Goal: Information Seeking & Learning: Check status

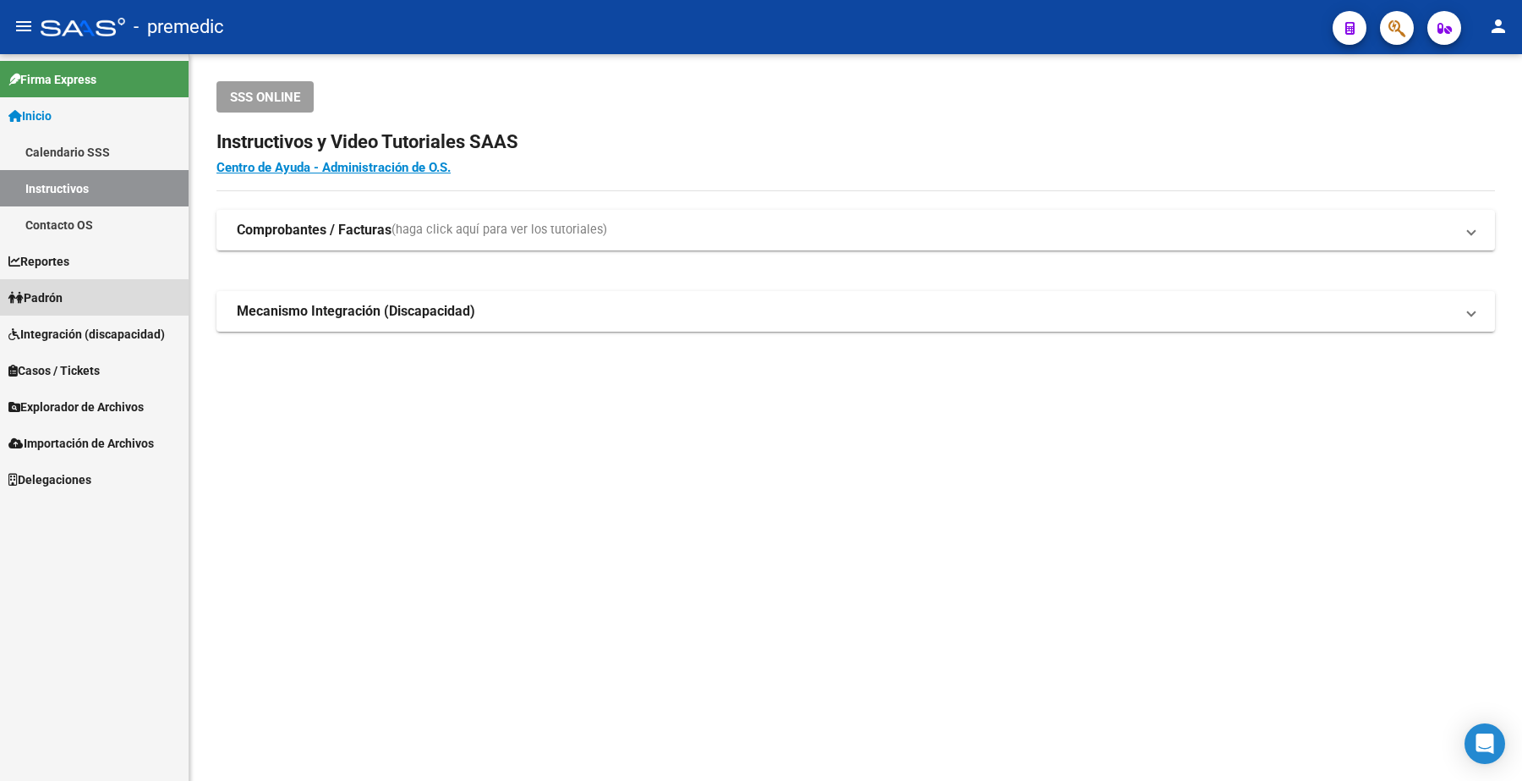
click at [47, 298] on span "Padrón" at bounding box center [35, 297] width 54 height 19
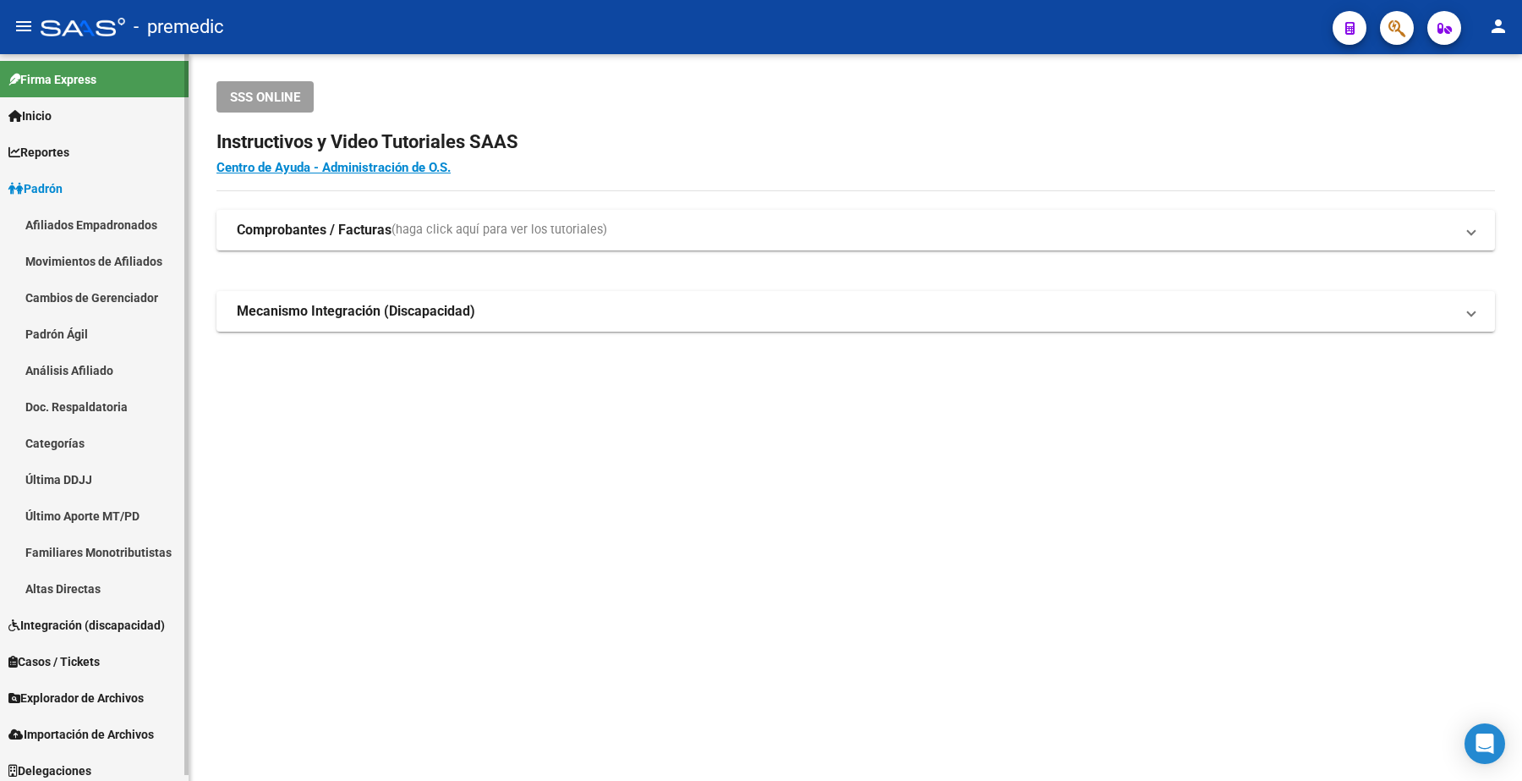
click at [90, 366] on link "Análisis Afiliado" at bounding box center [94, 370] width 189 height 36
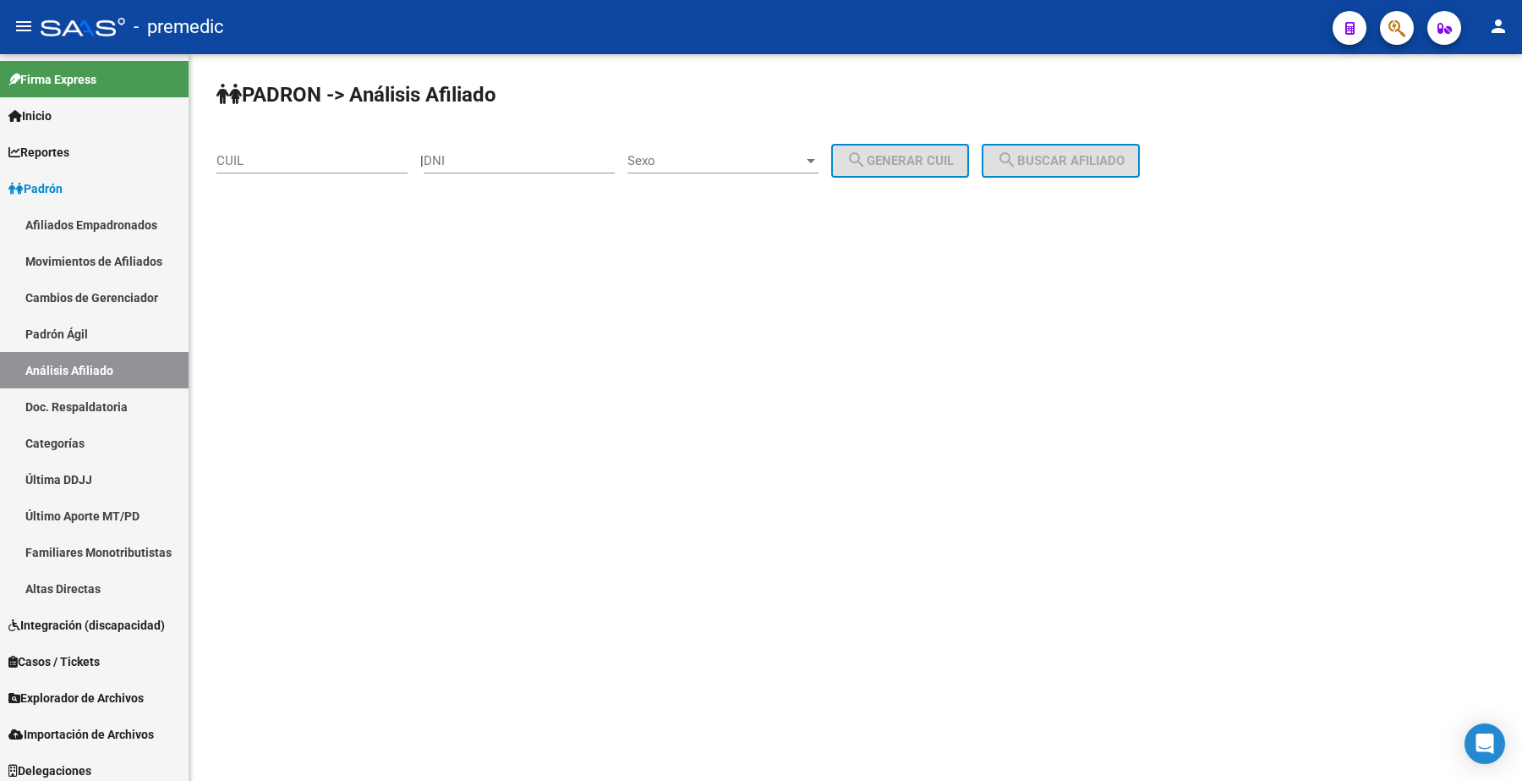
drag, startPoint x: 310, startPoint y: 145, endPoint x: 309, endPoint y: 165, distance: 20.4
click at [310, 161] on div "CUIL" at bounding box center [311, 155] width 191 height 36
click at [309, 165] on input "CUIL" at bounding box center [311, 160] width 191 height 15
paste input "23-39446276-4"
click at [1055, 165] on span "search Buscar afiliado" at bounding box center [1061, 160] width 128 height 15
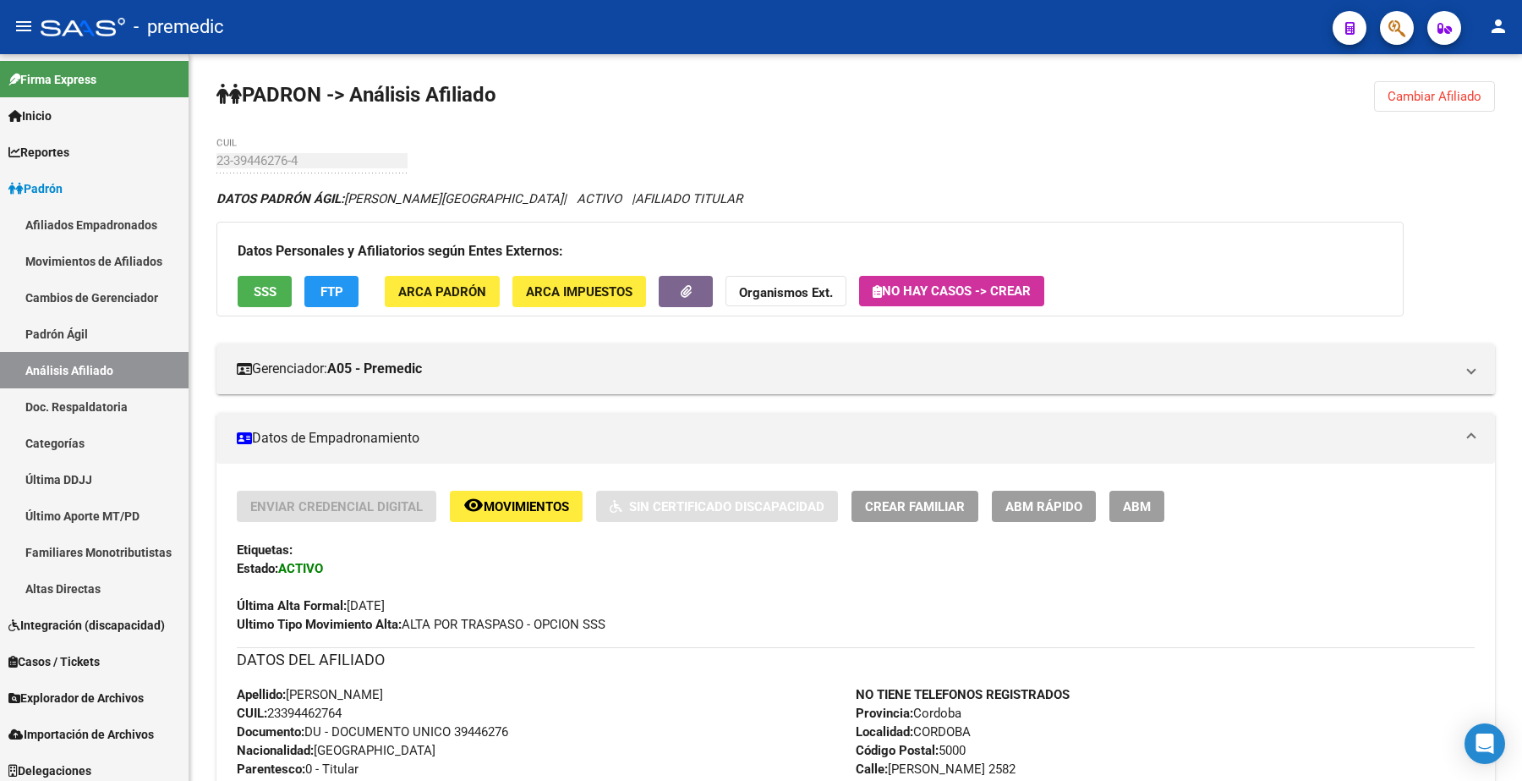
click at [1409, 96] on span "Cambiar Afiliado" at bounding box center [1435, 96] width 94 height 15
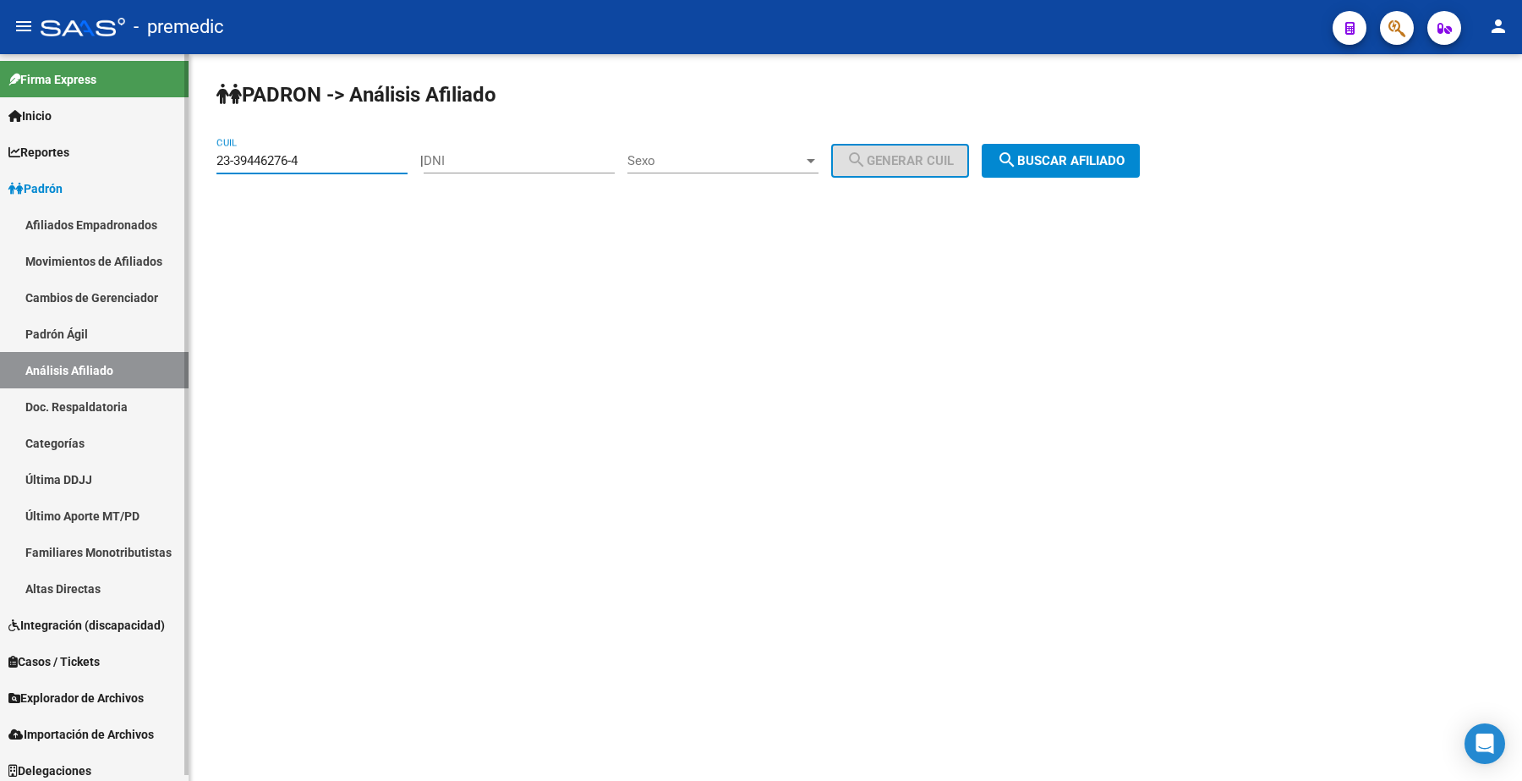
drag, startPoint x: 317, startPoint y: 156, endPoint x: 5, endPoint y: 156, distance: 312.1
click at [5, 156] on mat-sidenav-container "Firma Express Inicio Calendario SSS Instructivos Contacto OS Reportes Padrón Tr…" at bounding box center [761, 417] width 1522 height 726
paste input "0-41076719-9"
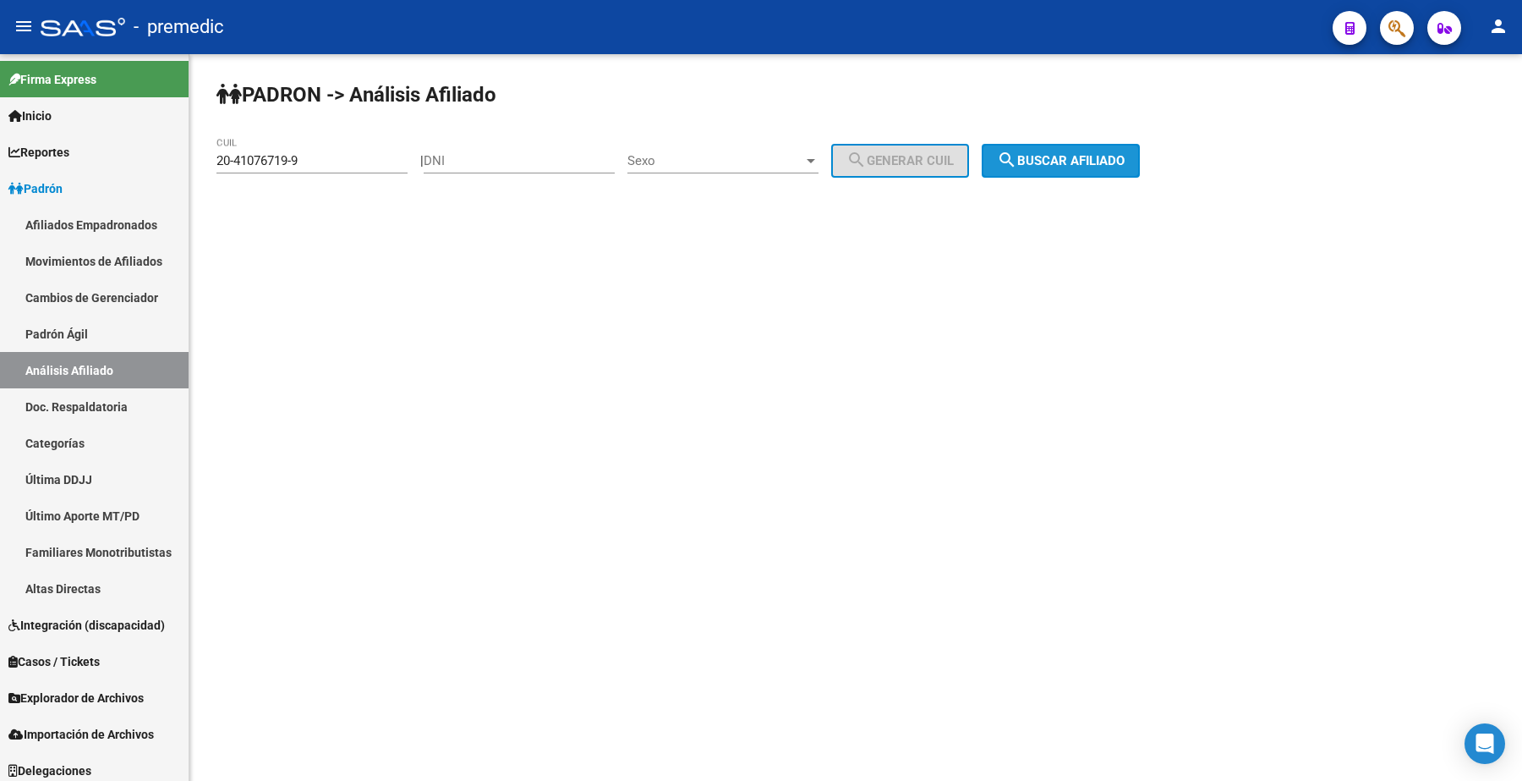
click at [1068, 155] on span "search Buscar afiliado" at bounding box center [1061, 160] width 128 height 15
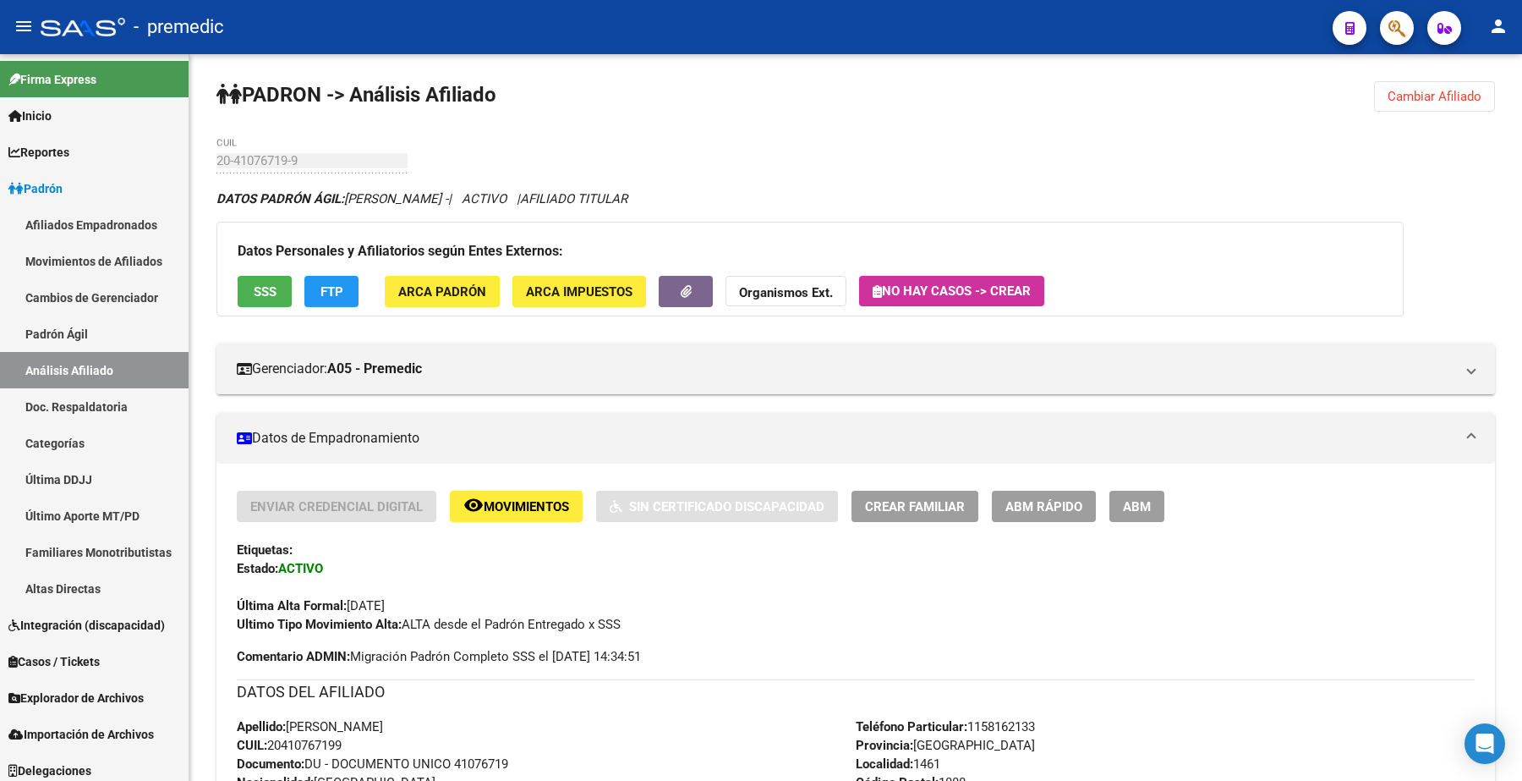
click at [1443, 96] on span "Cambiar Afiliado" at bounding box center [1435, 96] width 94 height 15
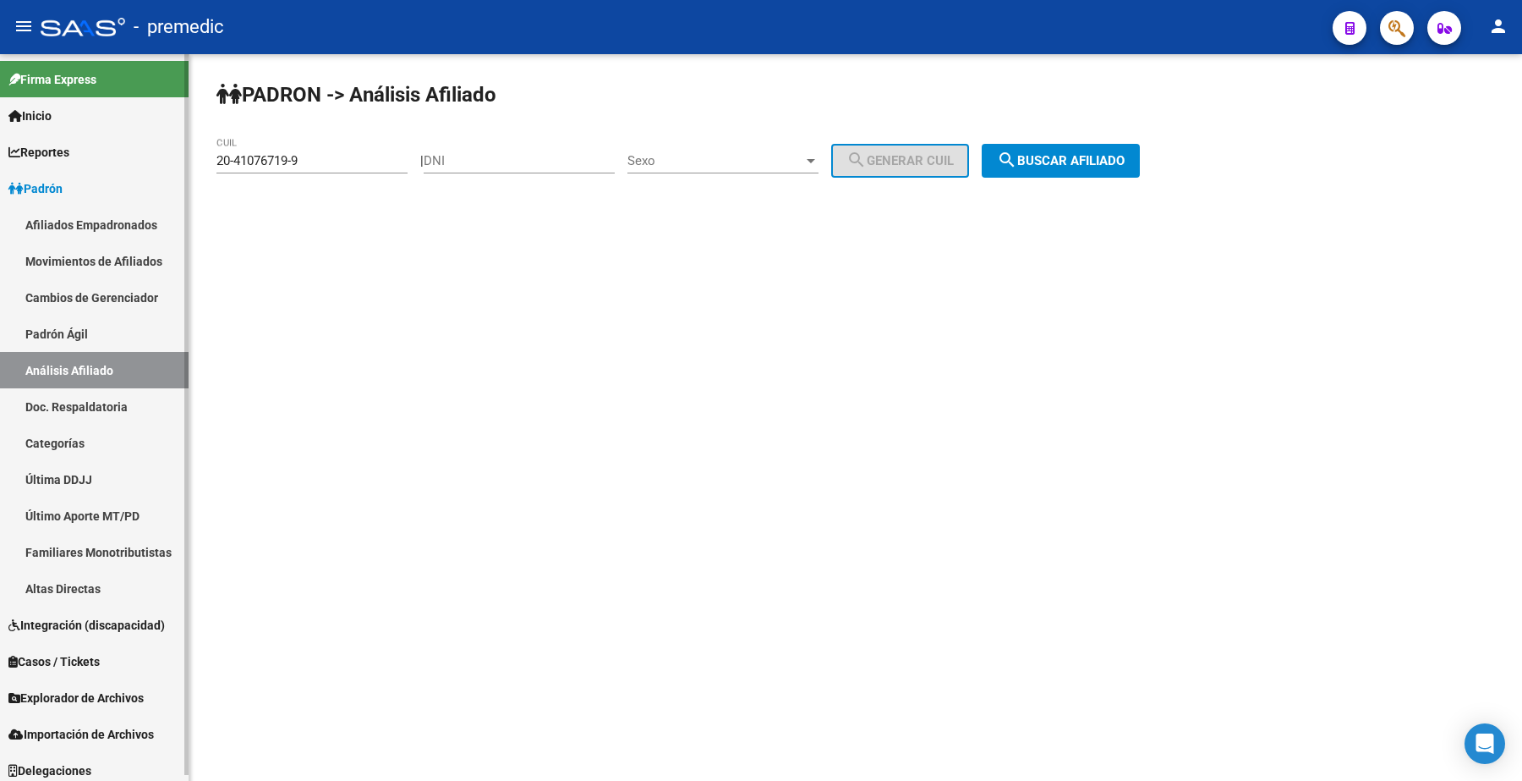
drag, startPoint x: 322, startPoint y: 149, endPoint x: 136, endPoint y: 151, distance: 186.1
click at [136, 151] on mat-sidenav-container "Firma Express Inicio Calendario SSS Instructivos Contacto OS Reportes Padrón Tr…" at bounding box center [761, 417] width 1522 height 726
drag, startPoint x: 327, startPoint y: 158, endPoint x: 128, endPoint y: 140, distance: 200.5
click at [38, 131] on mat-sidenav-container "Firma Express Inicio Calendario SSS Instructivos Contacto OS Reportes Padrón Tr…" at bounding box center [761, 417] width 1522 height 726
paste input "3047448"
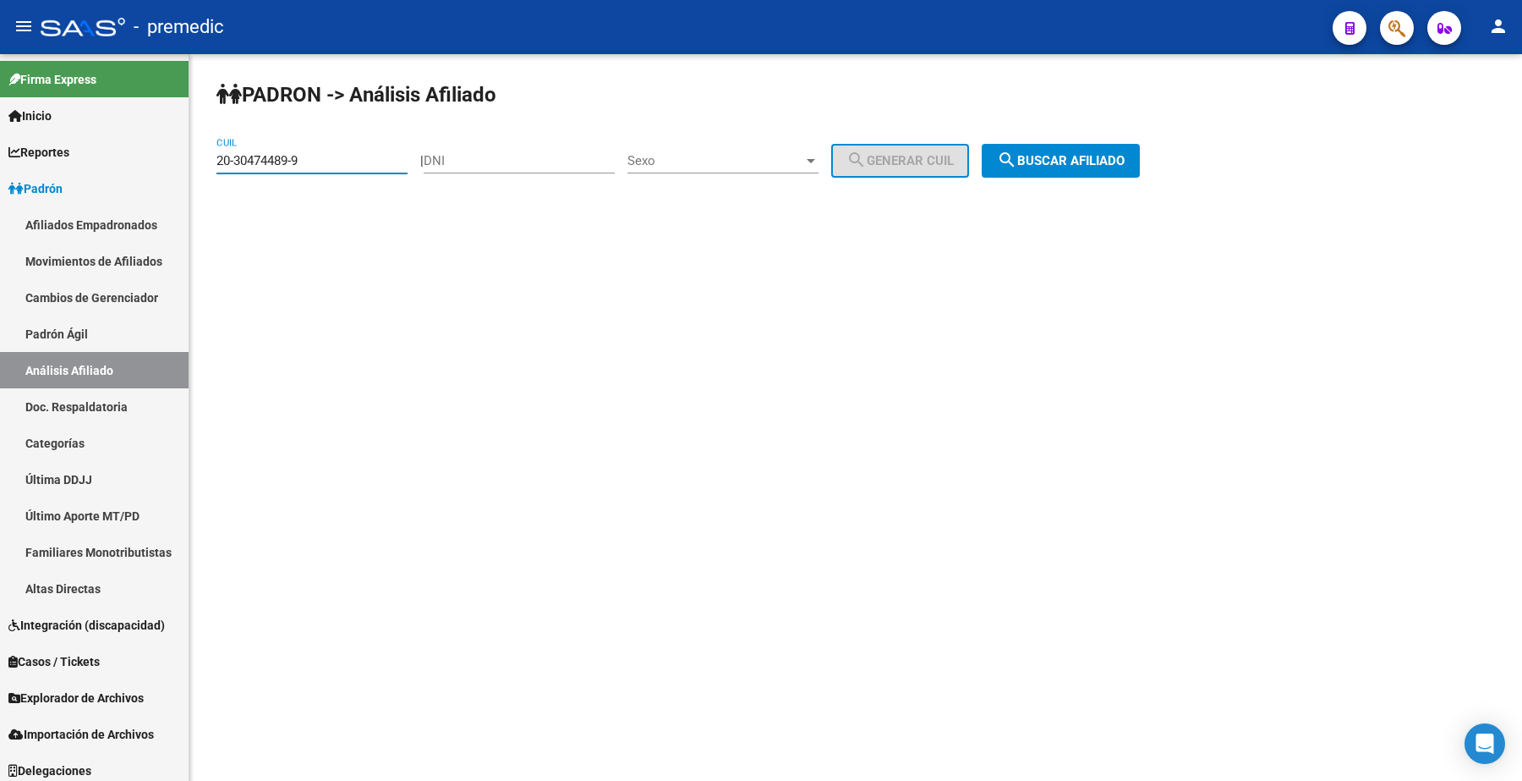
drag, startPoint x: 1171, startPoint y: 134, endPoint x: 1088, endPoint y: 142, distance: 83.3
click at [1167, 134] on div "PADRON -> Análisis Afiliado 20-30474489-9 CUIL | DNI Sexo Sexo search Generar C…" at bounding box center [855, 143] width 1333 height 178
click at [1017, 157] on mat-icon "search" at bounding box center [1007, 160] width 20 height 20
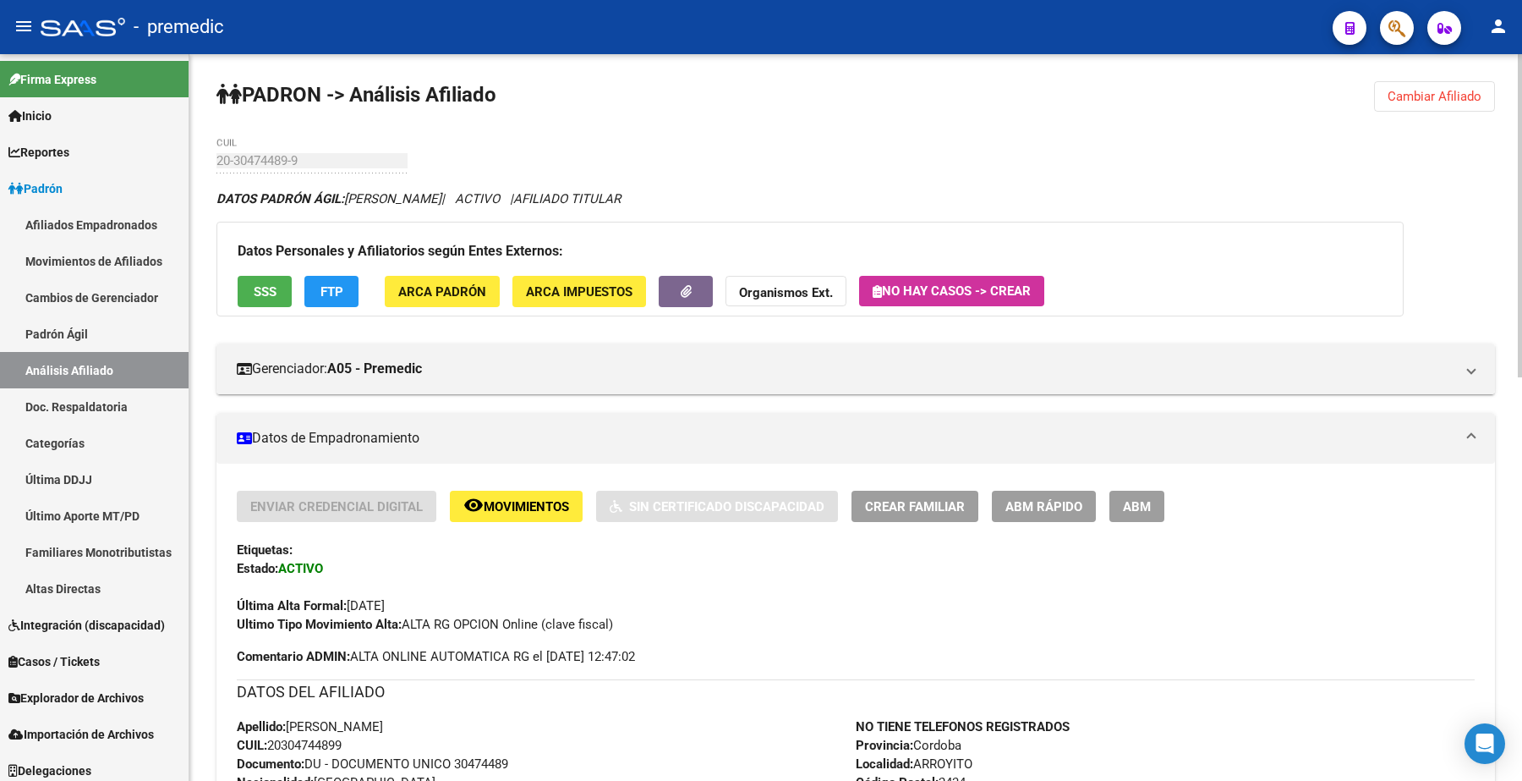
click at [1427, 81] on button "Cambiar Afiliado" at bounding box center [1434, 96] width 121 height 30
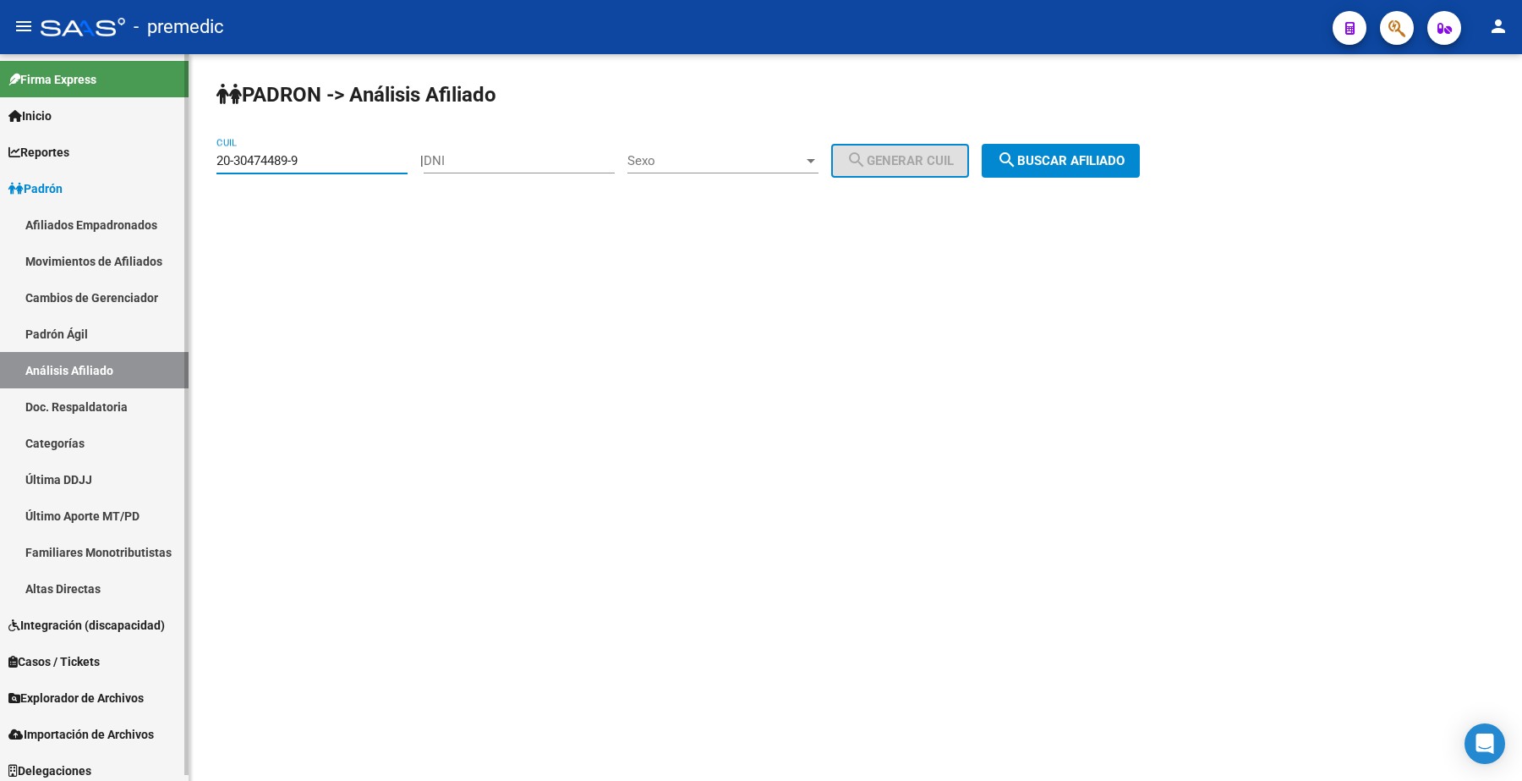
drag, startPoint x: 303, startPoint y: 156, endPoint x: 68, endPoint y: 136, distance: 236.0
click at [68, 136] on mat-sidenav-container "Firma Express Inicio Calendario SSS Instructivos Contacto OS Reportes Padrón Tr…" at bounding box center [761, 417] width 1522 height 726
paste input "2068088-4"
click at [1045, 158] on span "search Buscar afiliado" at bounding box center [1061, 160] width 128 height 15
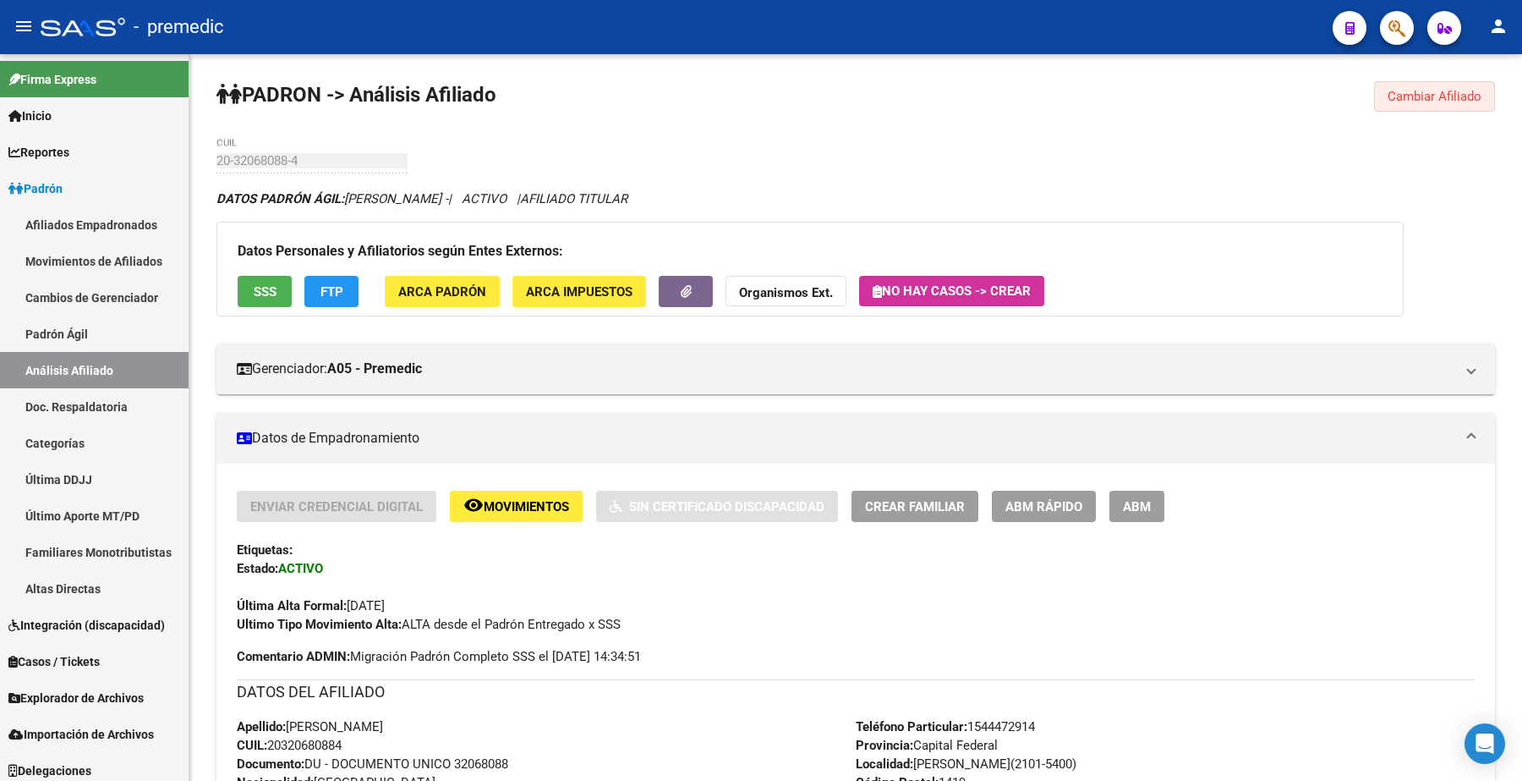
click at [1433, 85] on button "Cambiar Afiliado" at bounding box center [1434, 96] width 121 height 30
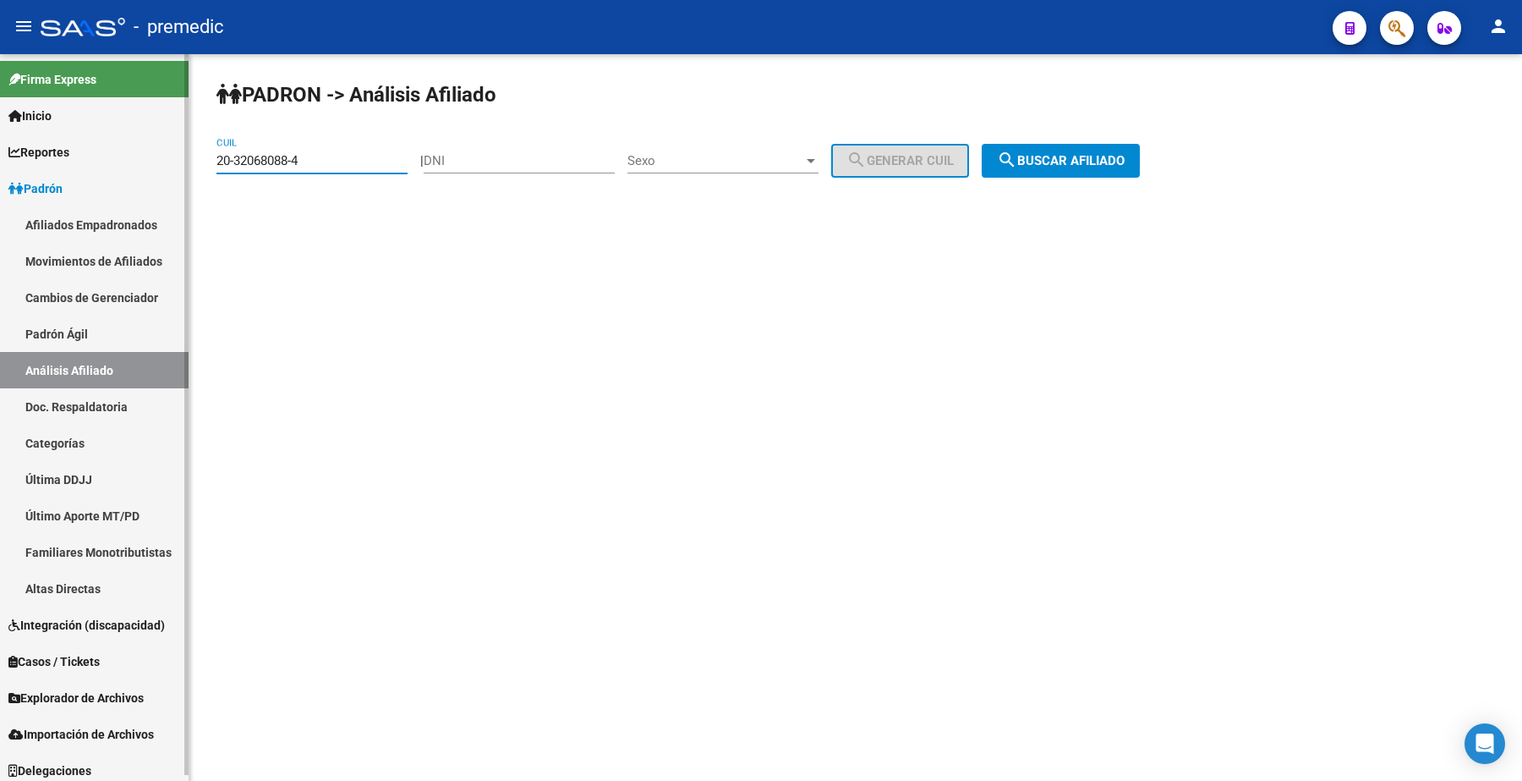
drag, startPoint x: 292, startPoint y: 155, endPoint x: 0, endPoint y: 145, distance: 291.9
click at [0, 145] on mat-sidenav-container "Firma Express Inicio Calendario SSS Instructivos Contacto OS Reportes Padrón Tr…" at bounding box center [761, 417] width 1522 height 726
paste input "7-31011062-6"
click at [1076, 163] on span "search Buscar afiliado" at bounding box center [1061, 160] width 128 height 15
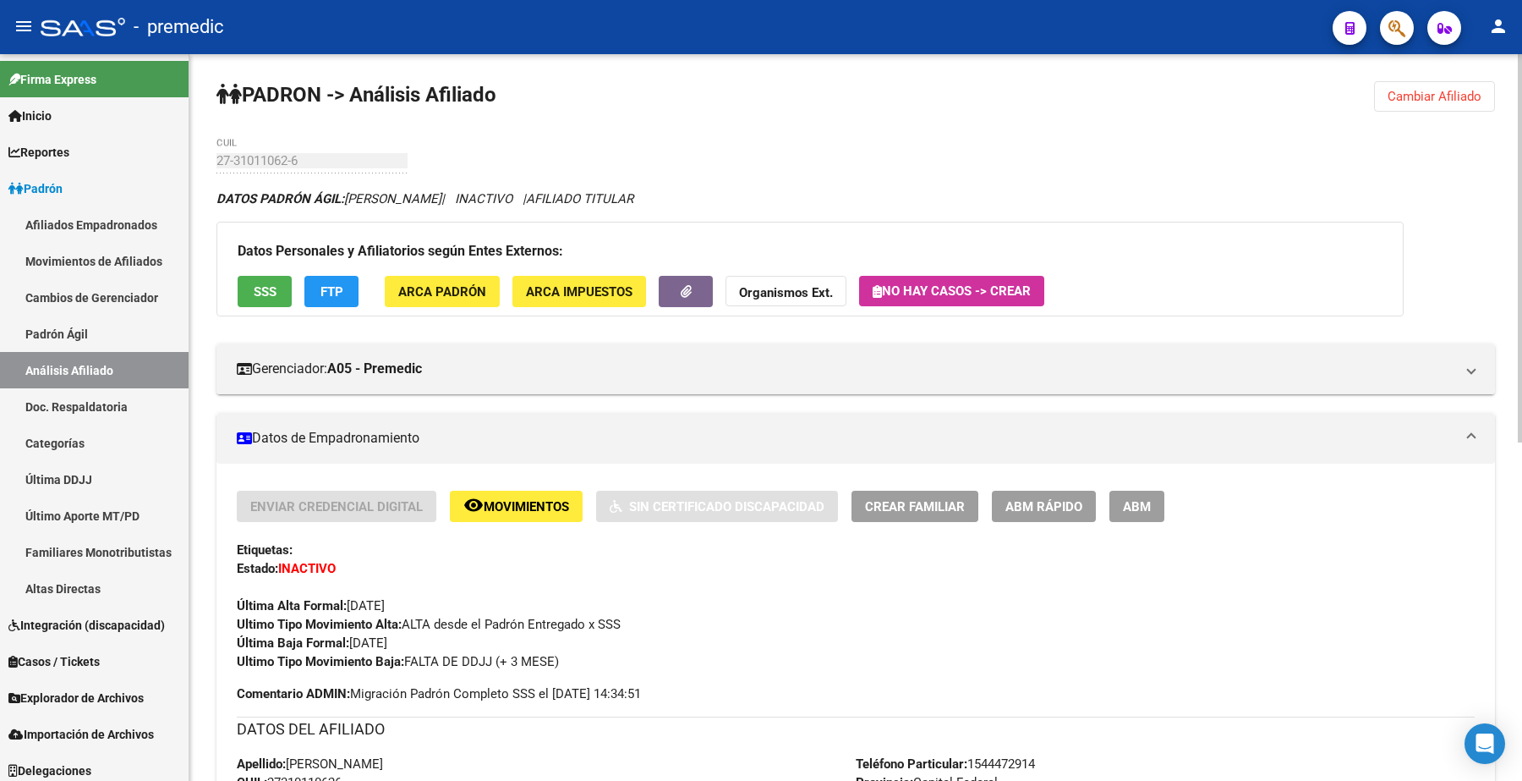
click at [1406, 97] on span "Cambiar Afiliado" at bounding box center [1435, 96] width 94 height 15
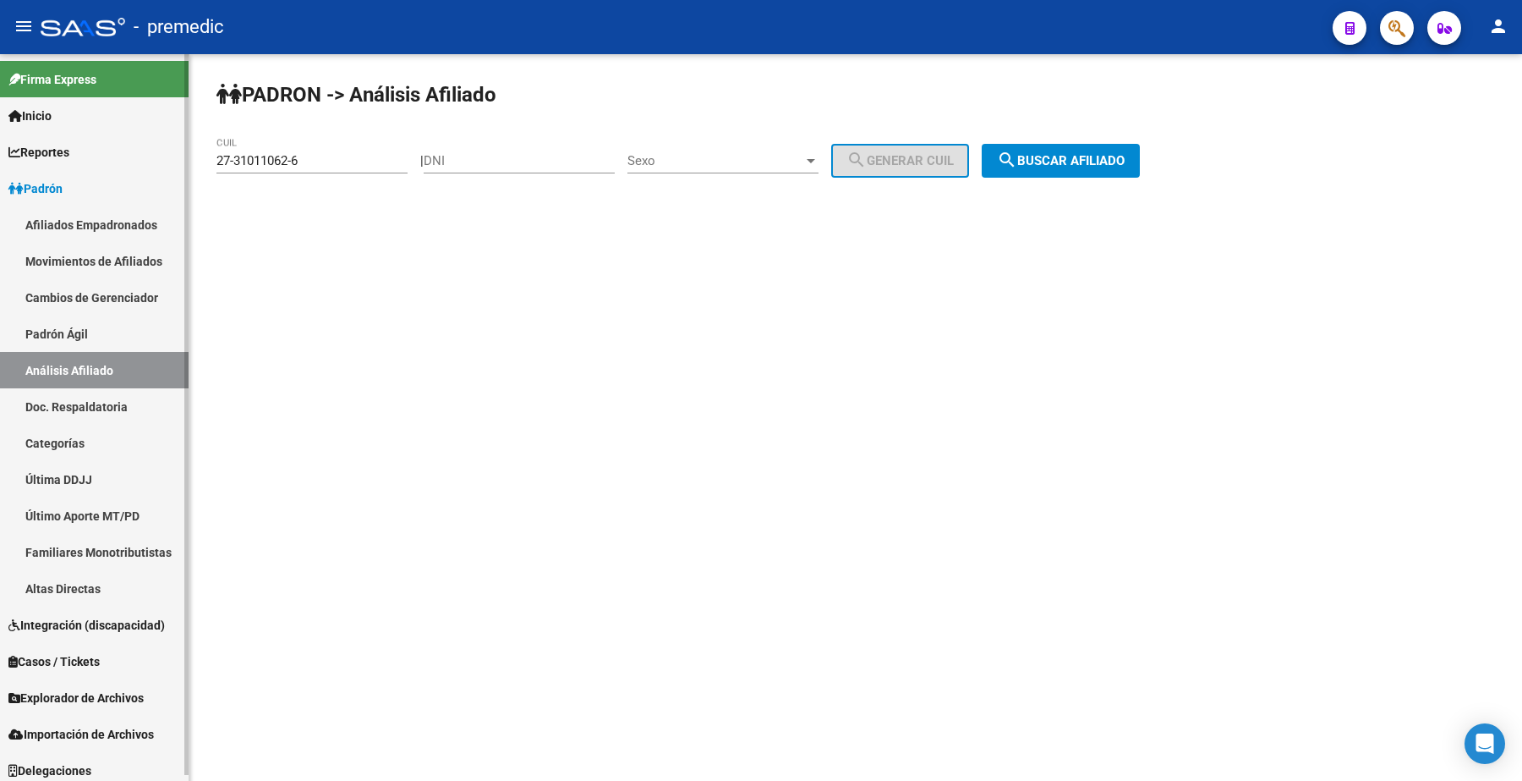
drag, startPoint x: 317, startPoint y: 149, endPoint x: 163, endPoint y: 142, distance: 154.1
click at [163, 142] on mat-sidenav-container "Firma Express Inicio Calendario SSS Instructivos Contacto OS Reportes Padrón Tr…" at bounding box center [761, 417] width 1522 height 726
click at [313, 162] on input "27-31011062-6" at bounding box center [311, 160] width 191 height 15
drag, startPoint x: 313, startPoint y: 162, endPoint x: 0, endPoint y: 138, distance: 313.8
click at [0, 138] on mat-sidenav-container "Firma Express Inicio Calendario SSS Instructivos Contacto OS Reportes Padrón Tr…" at bounding box center [761, 417] width 1522 height 726
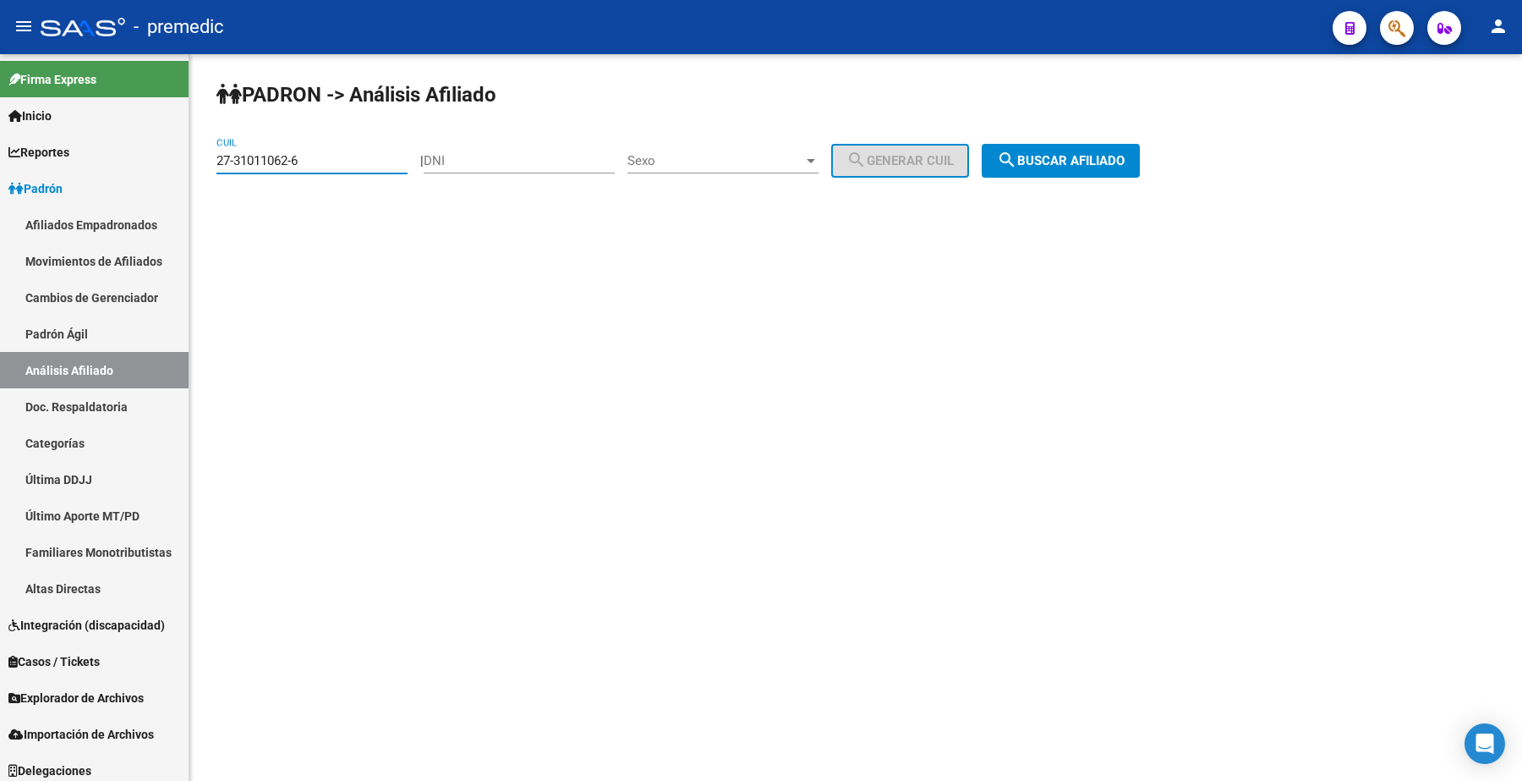
paste input "0-32068088-4"
type input "20-32068088-4"
click at [1055, 153] on span "search Buscar afiliado" at bounding box center [1061, 160] width 128 height 15
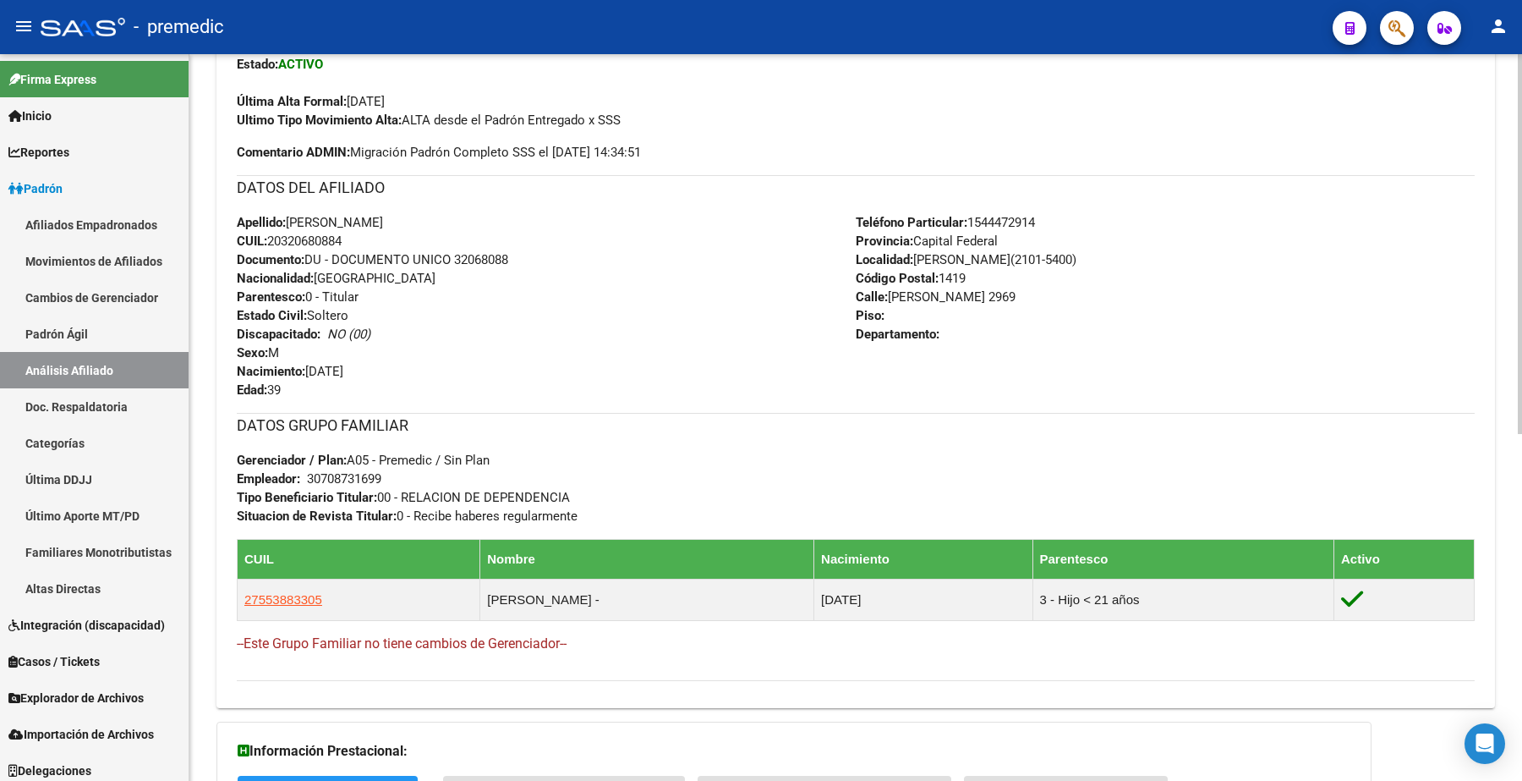
scroll to position [665, 0]
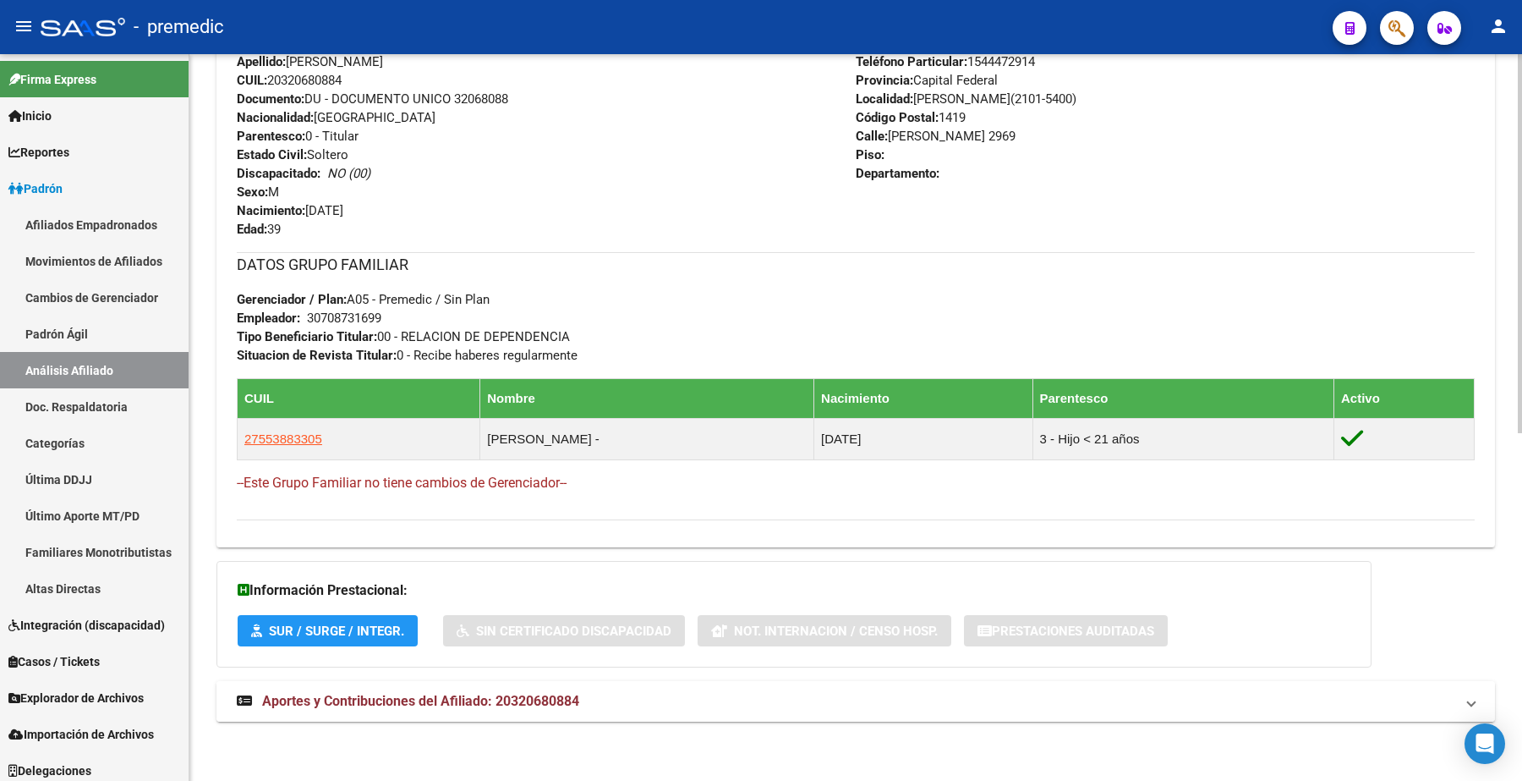
click at [349, 696] on span "Aportes y Contribuciones del Afiliado: 20320680884" at bounding box center [420, 701] width 317 height 16
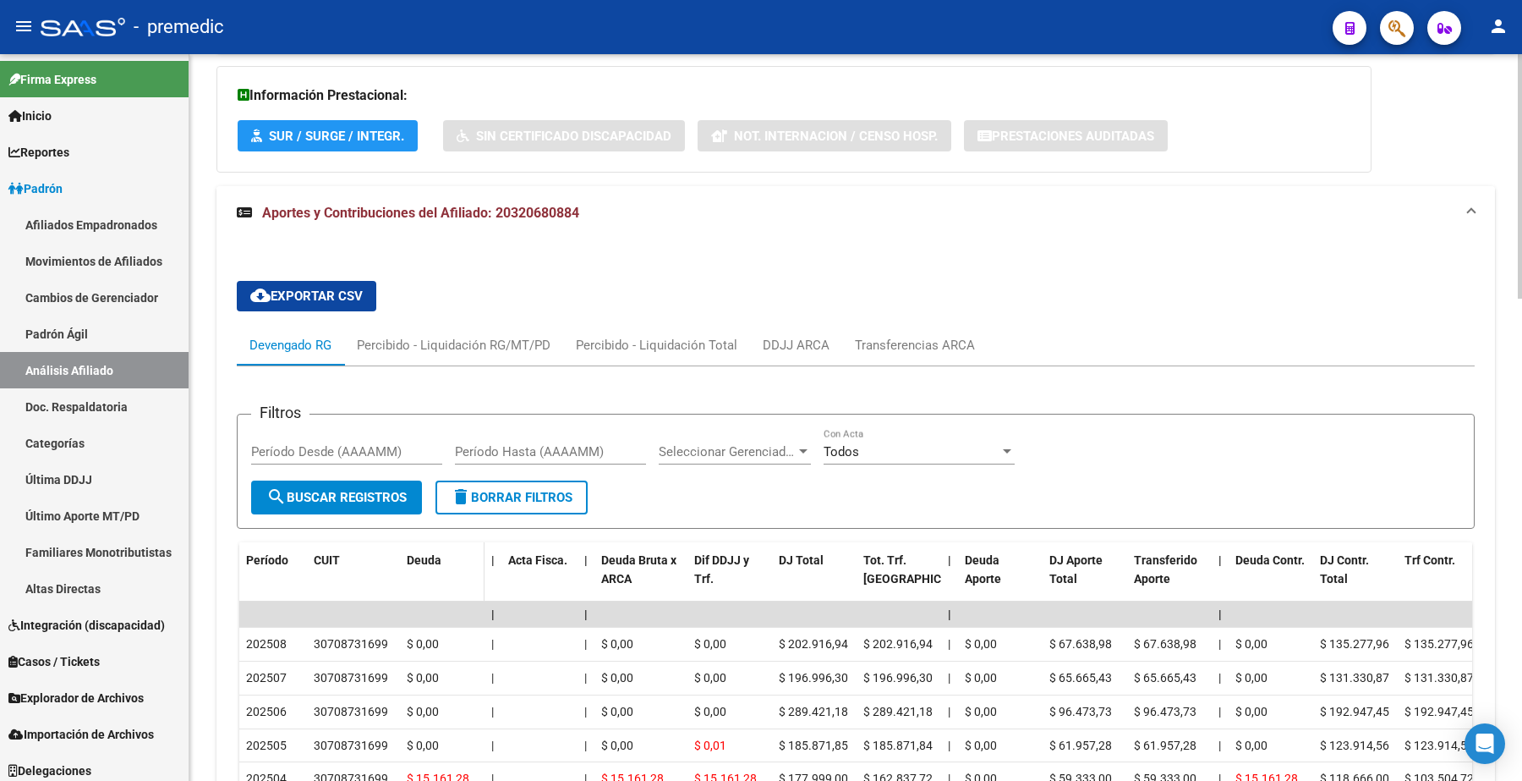
scroll to position [1299, 0]
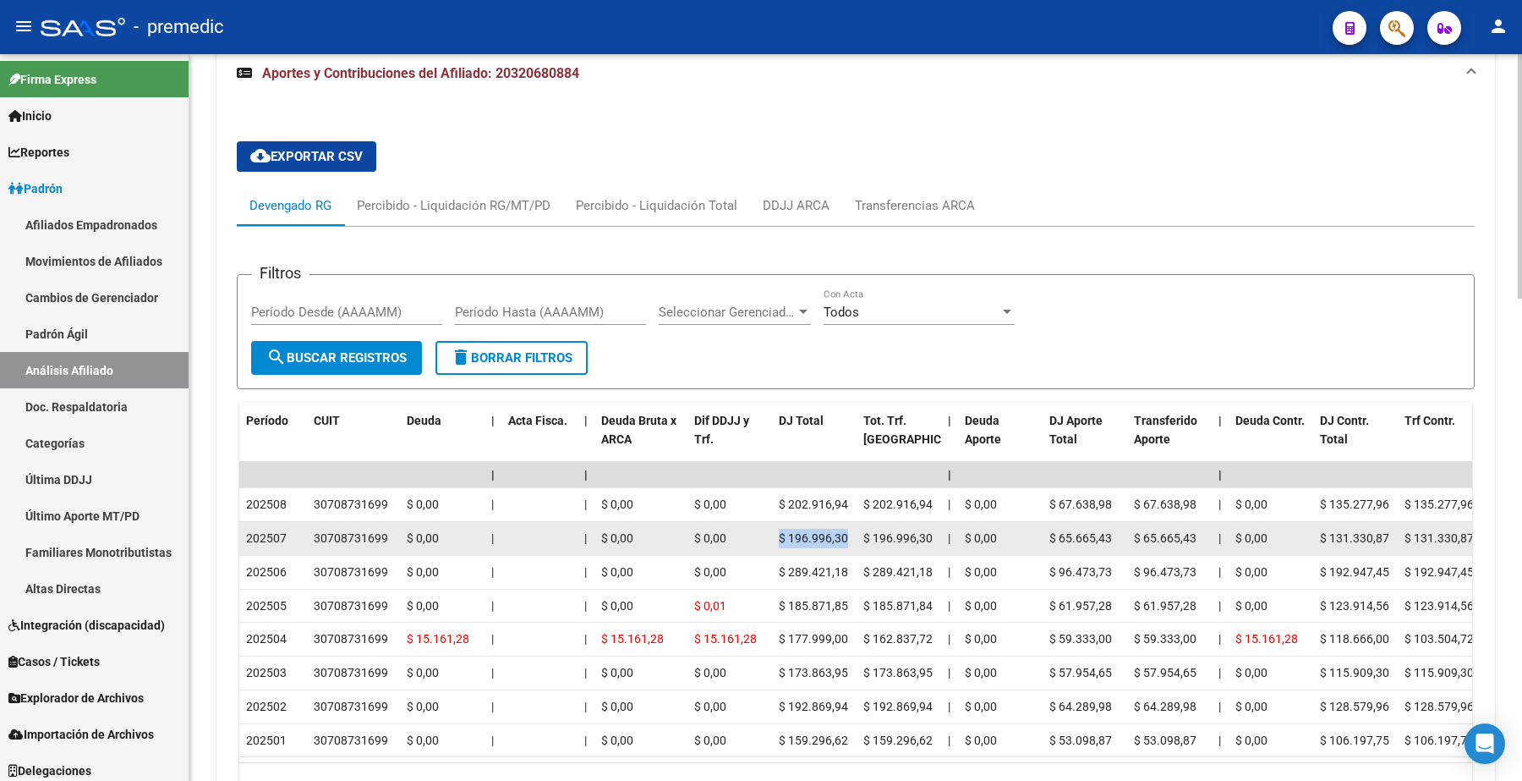
drag, startPoint x: 774, startPoint y: 534, endPoint x: 844, endPoint y: 533, distance: 70.2
click at [844, 533] on datatable-body-cell "$ 196.996,30" at bounding box center [814, 538] width 85 height 33
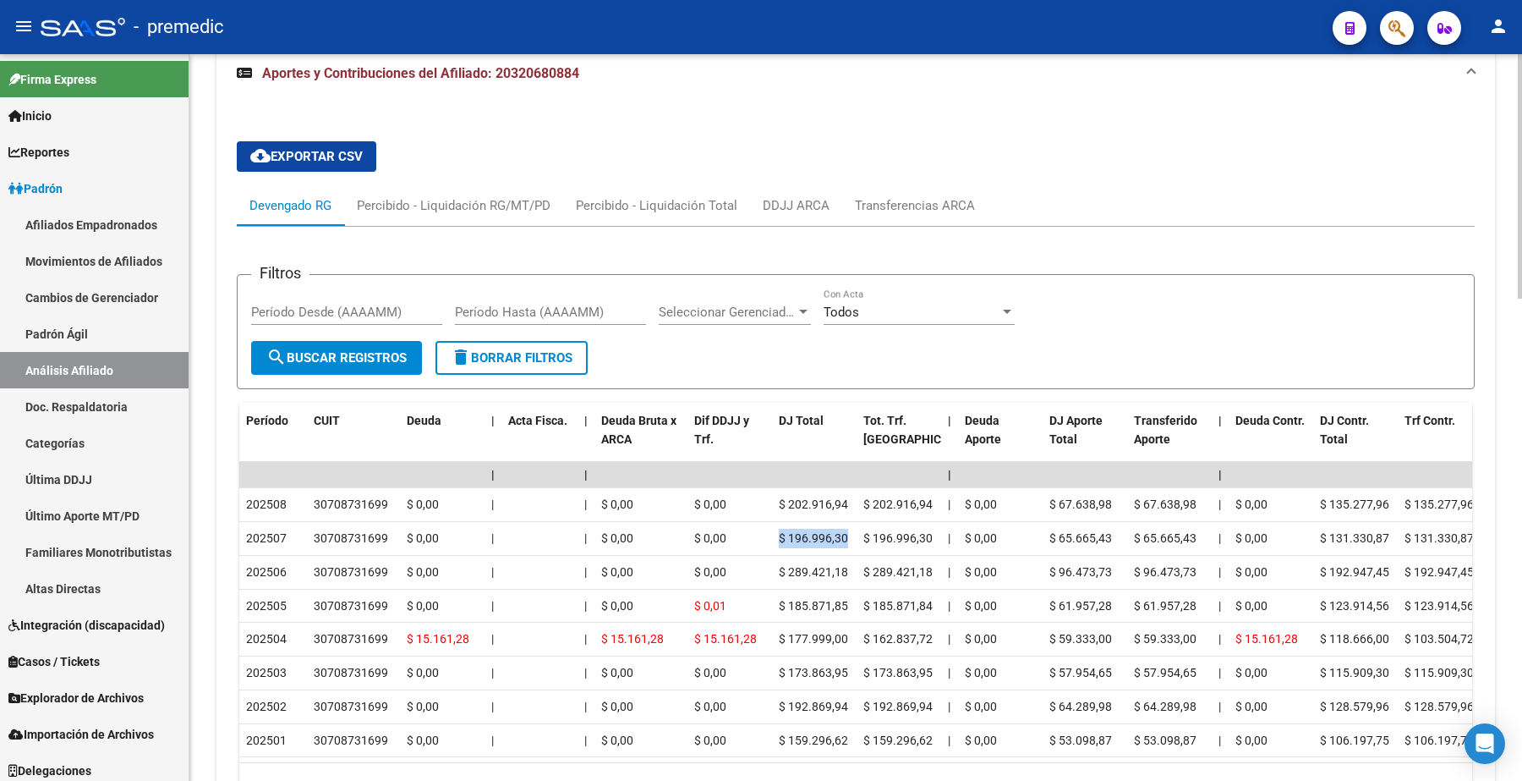
copy span "$ 196.996,30"
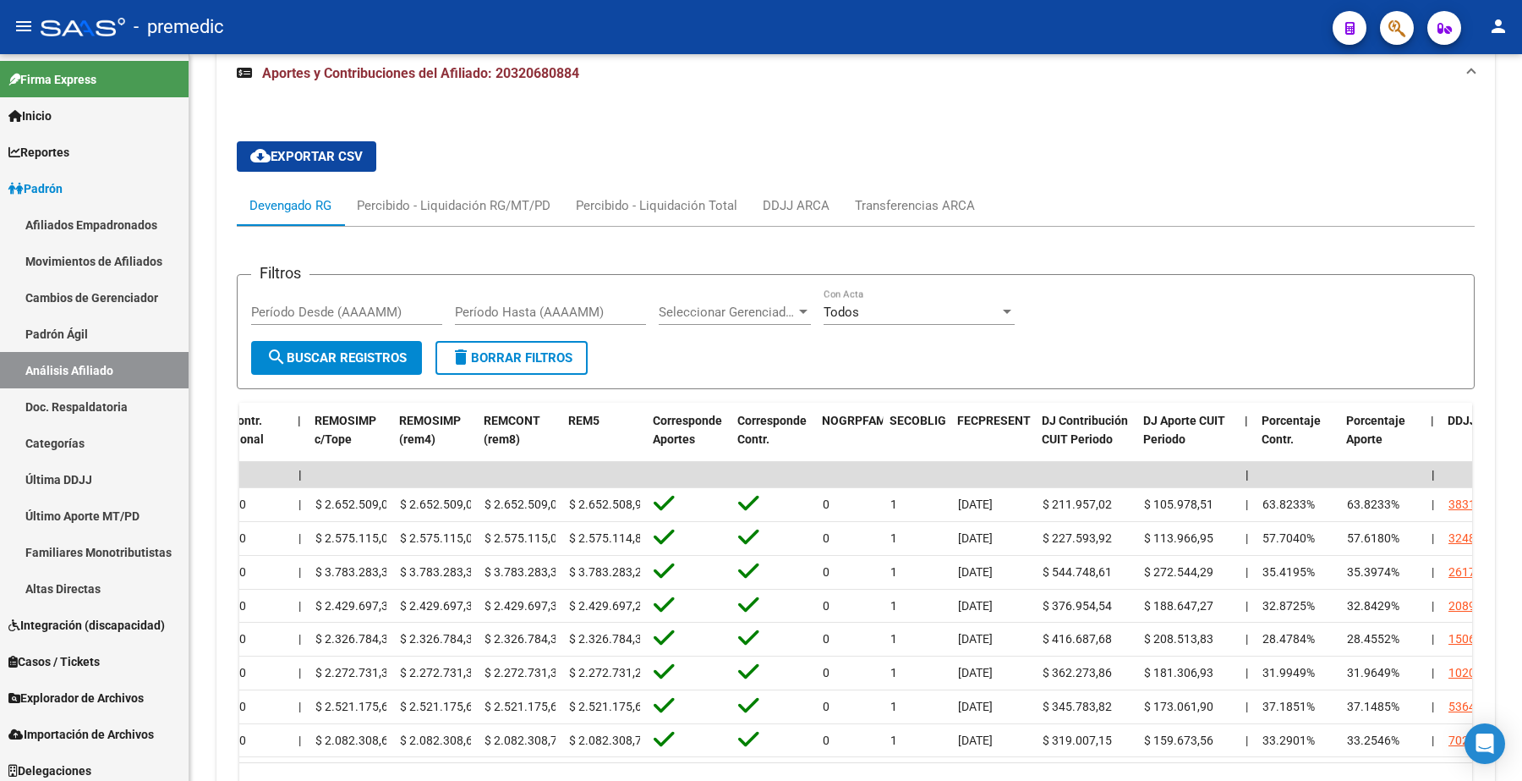
scroll to position [0, 2269]
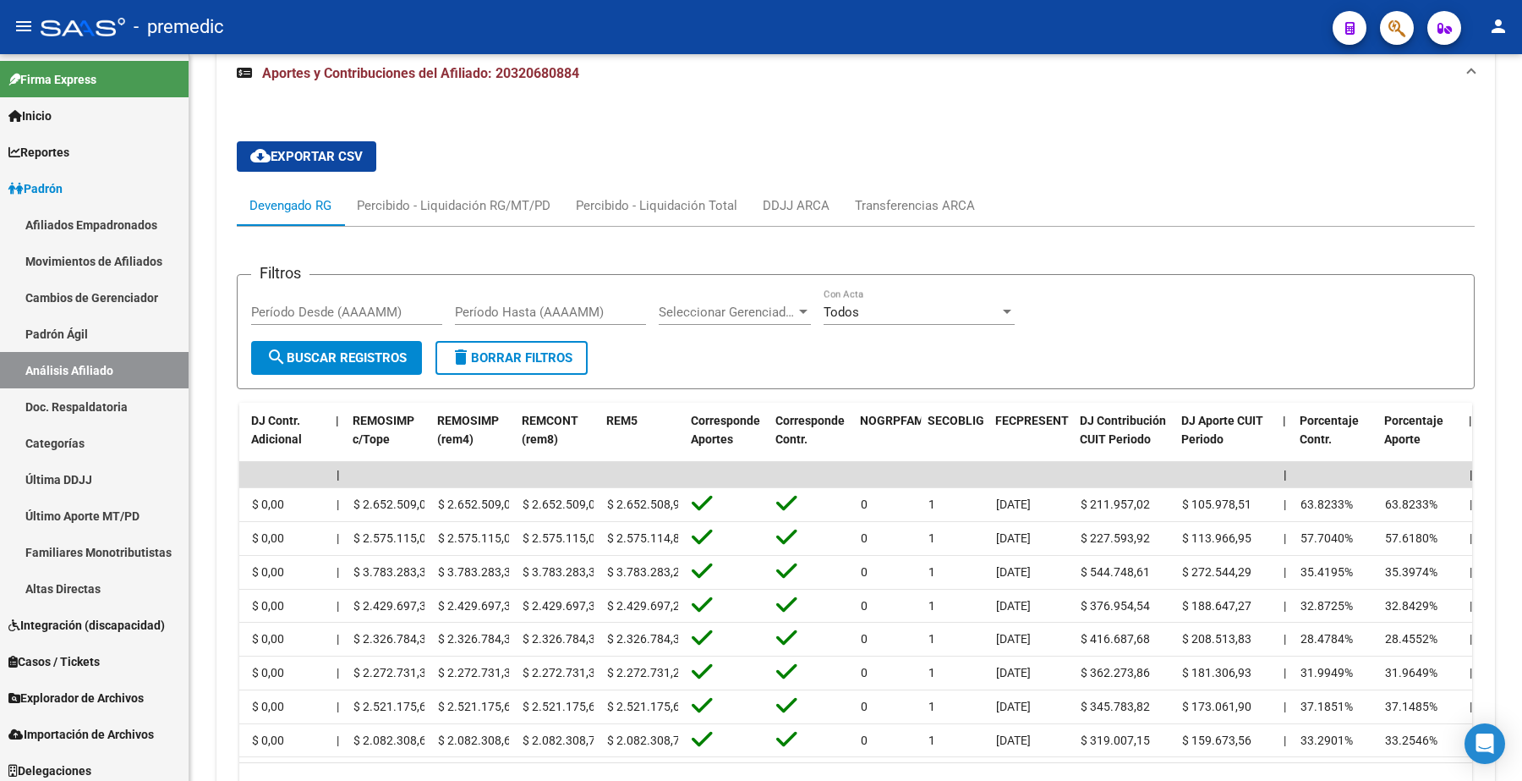
drag, startPoint x: 1040, startPoint y: 776, endPoint x: 651, endPoint y: 791, distance: 389.3
click at [651, 780] on html "menu - premedic person Firma Express Inicio Calendario SSS Instructivos Contact…" at bounding box center [761, 390] width 1522 height 781
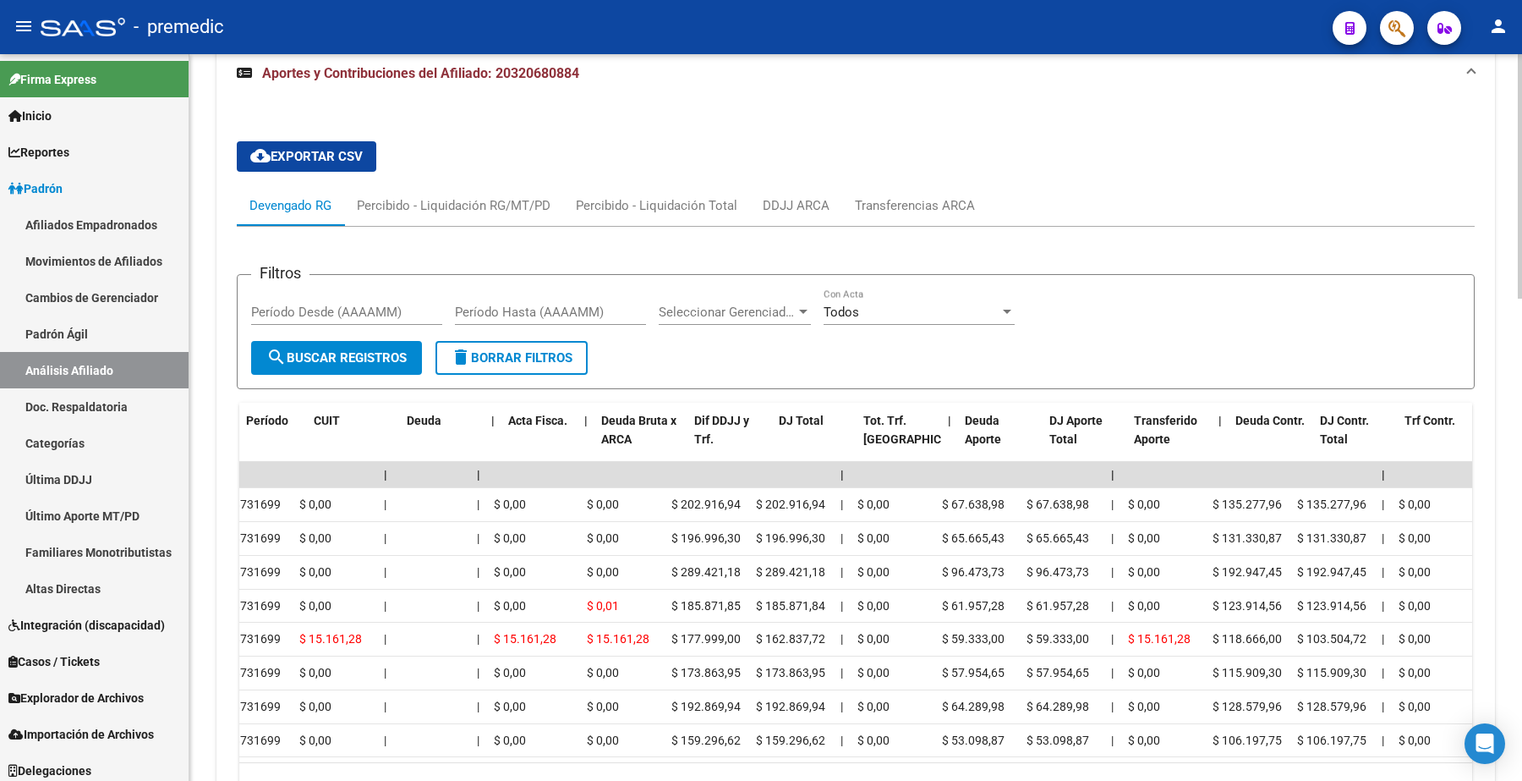
scroll to position [0, 0]
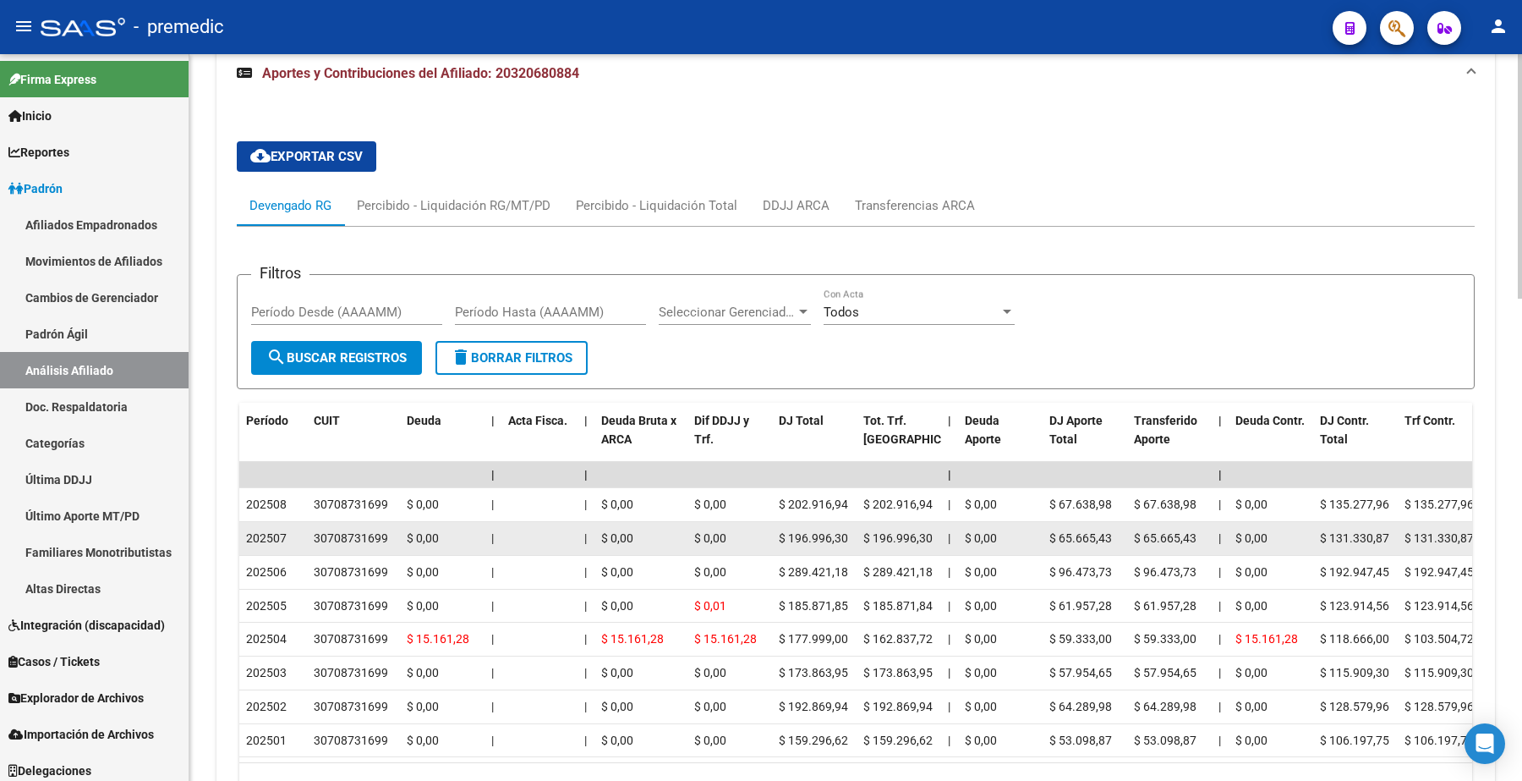
click at [813, 541] on span "$ 196.996,30" at bounding box center [813, 538] width 69 height 14
drag, startPoint x: 847, startPoint y: 540, endPoint x: 761, endPoint y: 540, distance: 85.4
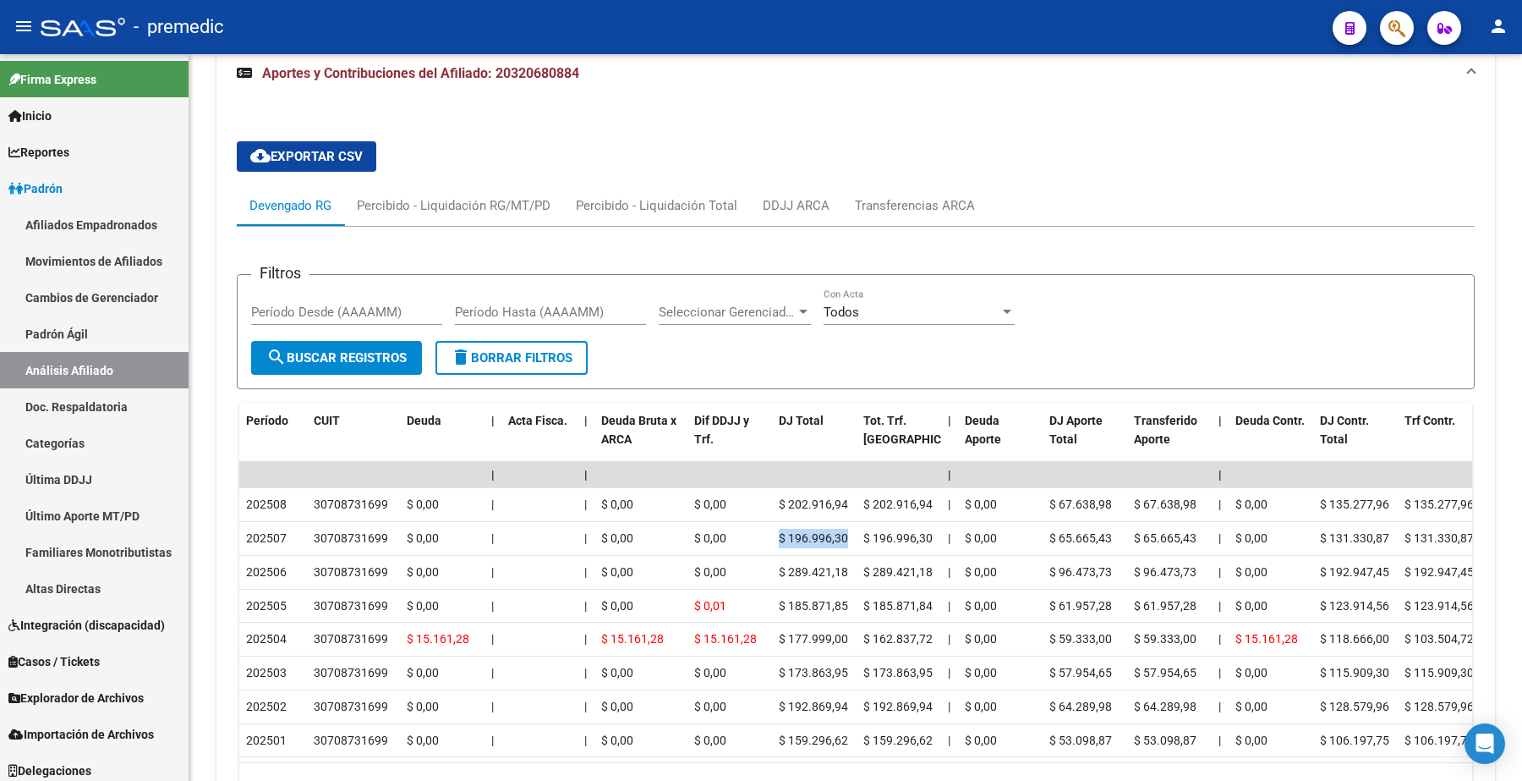
copy div "$ 0,00 $ 196.996,30"
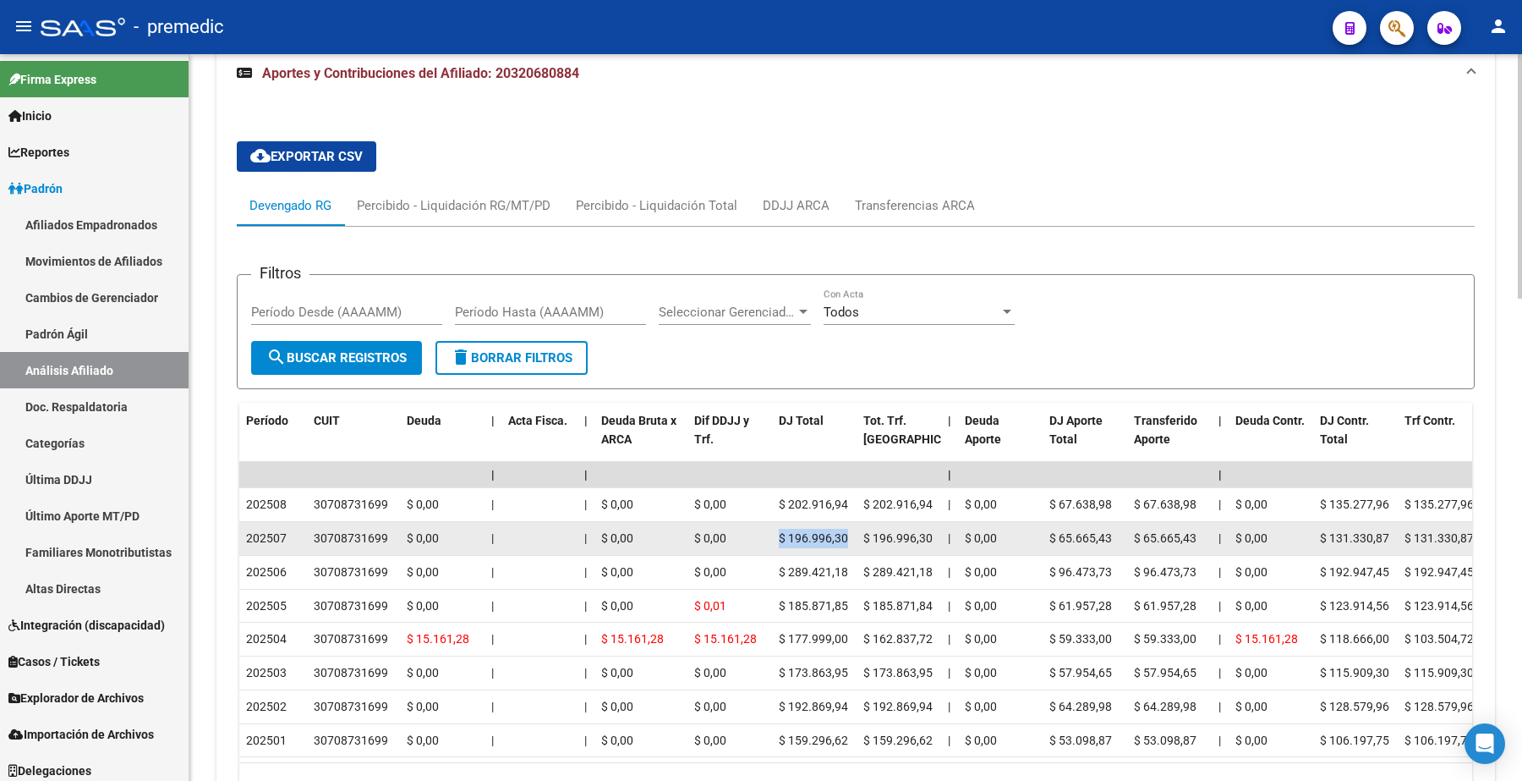
click at [803, 538] on span "$ 196.996,30" at bounding box center [813, 538] width 69 height 14
drag, startPoint x: 847, startPoint y: 533, endPoint x: 791, endPoint y: 533, distance: 55.8
click at [791, 533] on span "$ 196.996,30" at bounding box center [813, 538] width 69 height 14
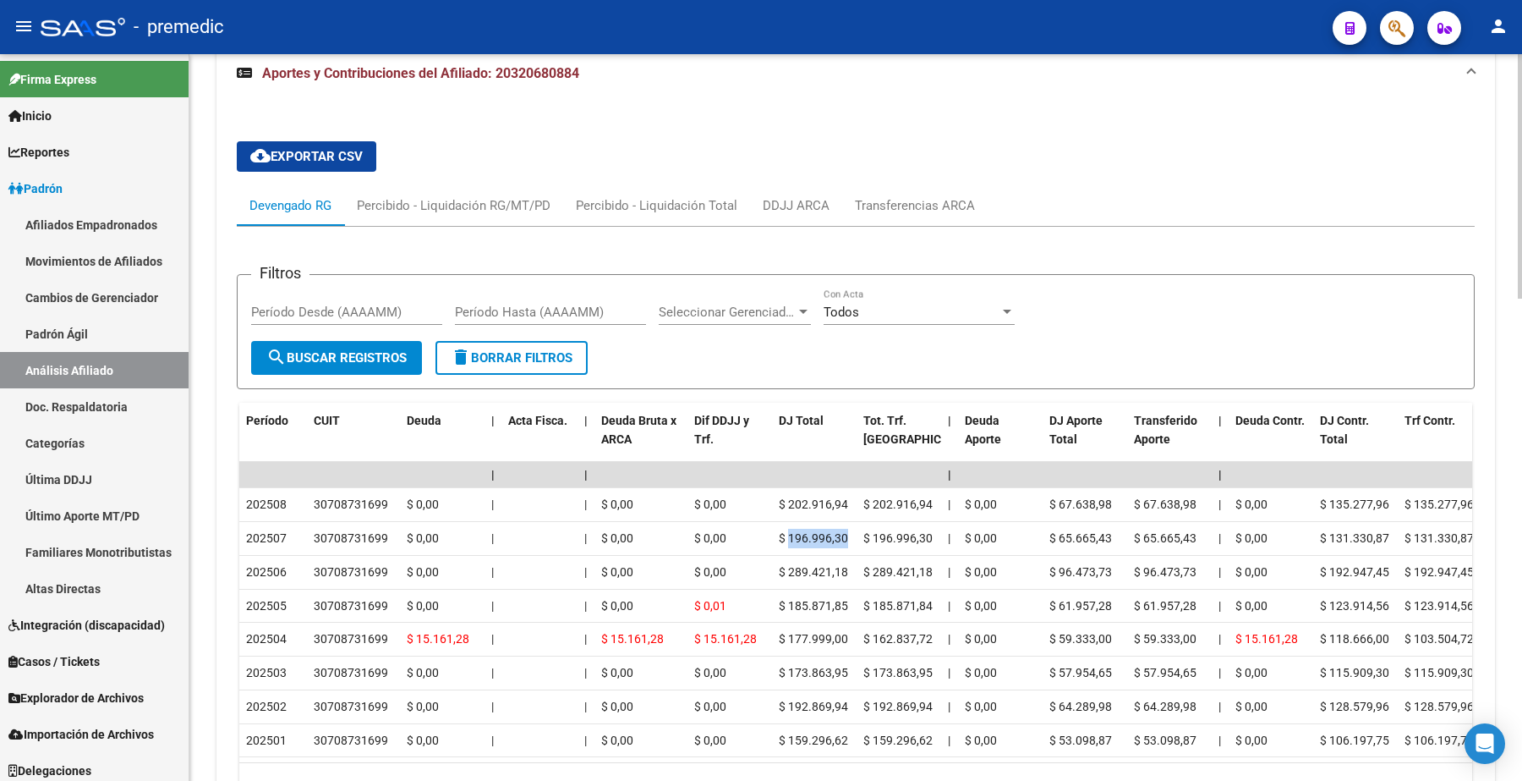
copy span "196.996,30"
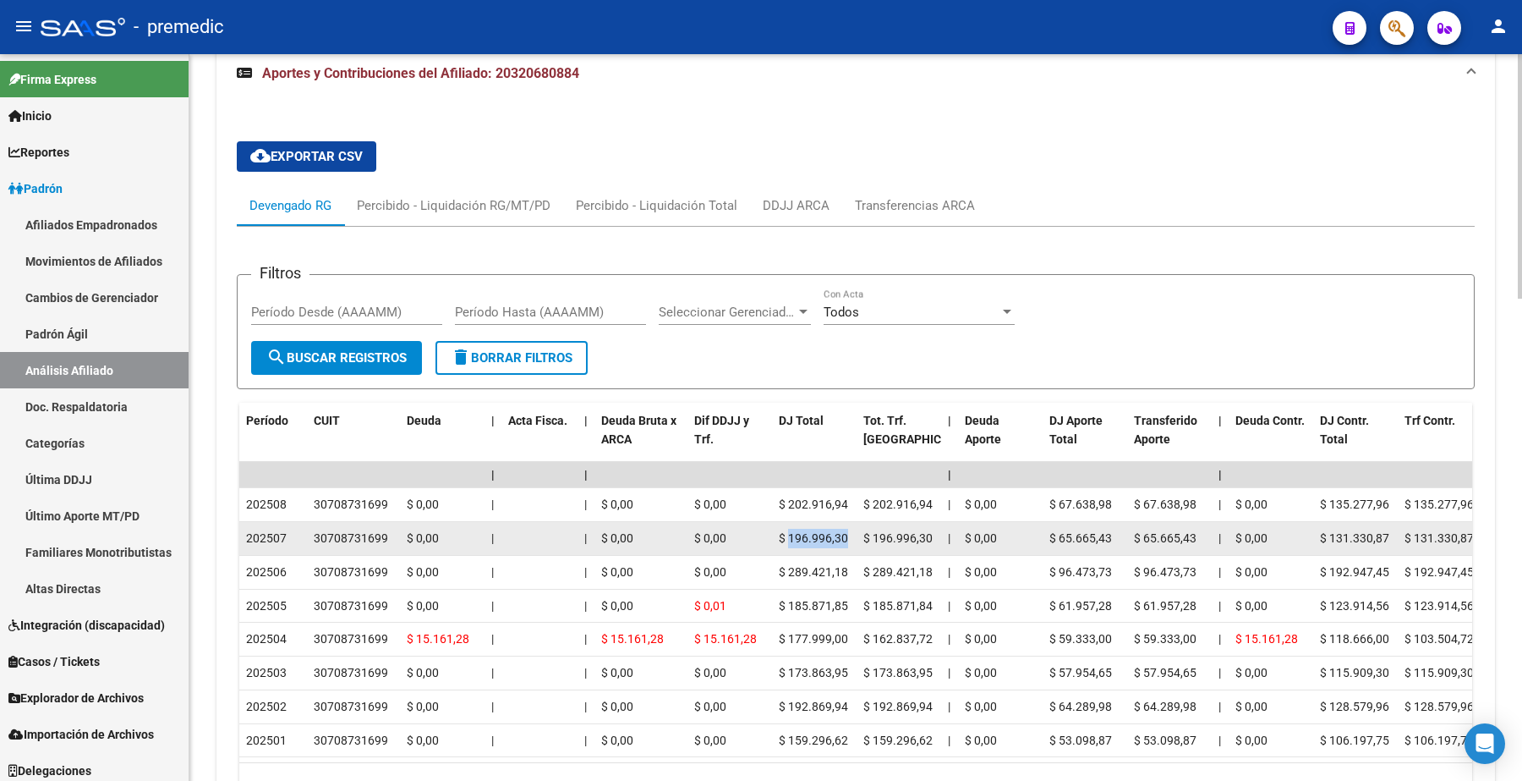
click at [797, 531] on span "$ 196.996,30" at bounding box center [813, 538] width 69 height 14
